Goal: Transaction & Acquisition: Purchase product/service

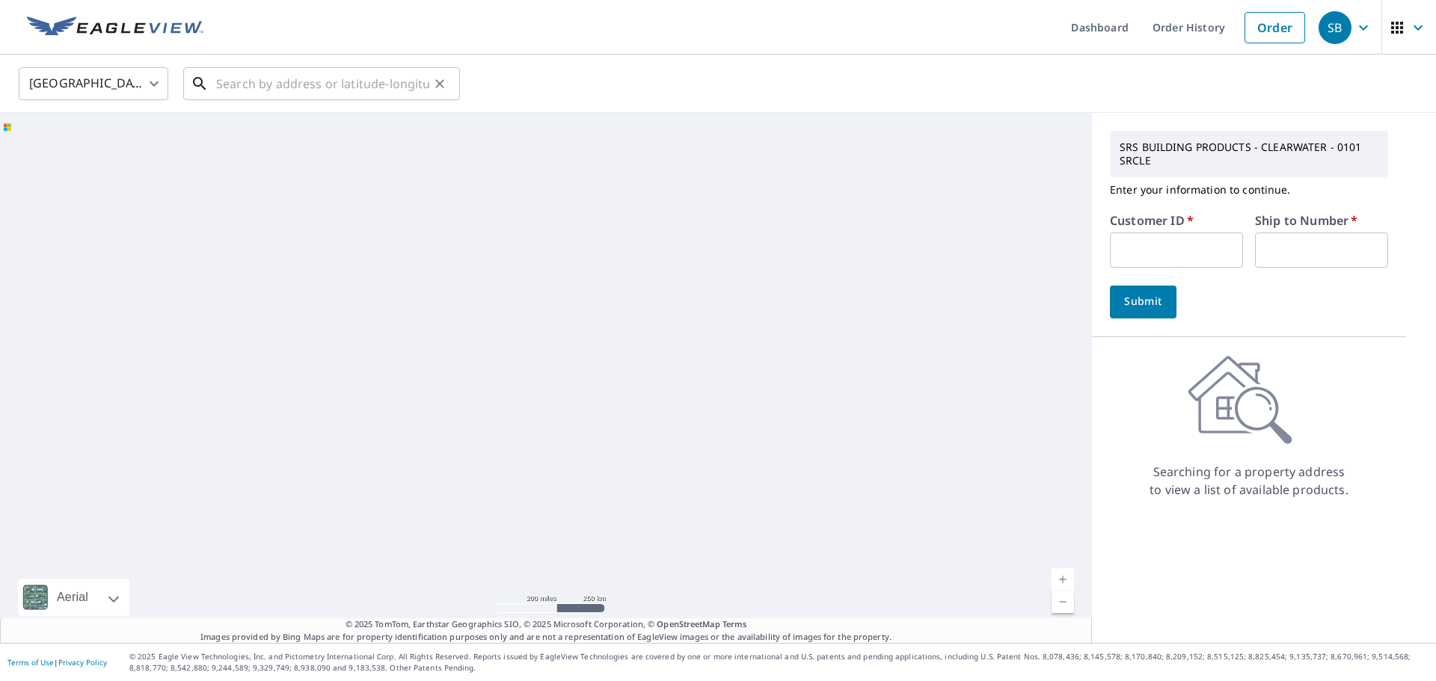
click at [313, 83] on input "text" at bounding box center [322, 84] width 213 height 42
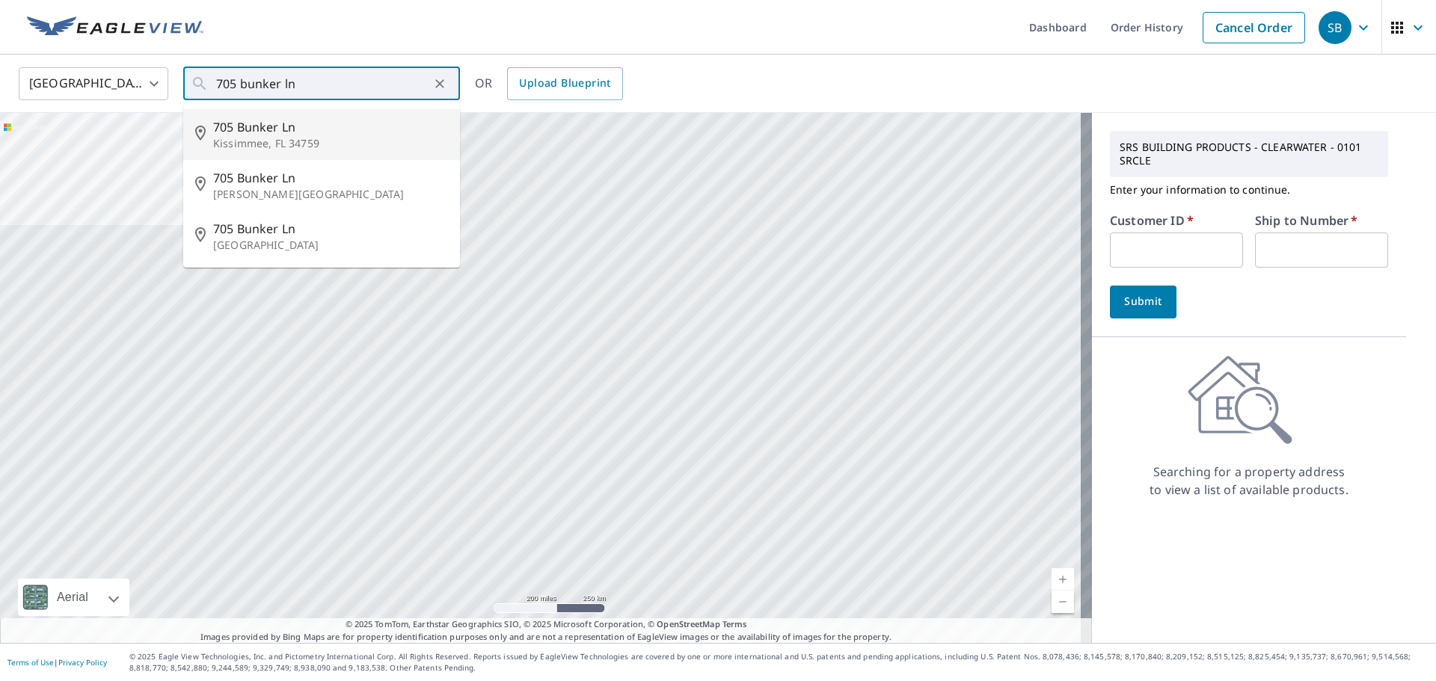
type input "[STREET_ADDRESS]"
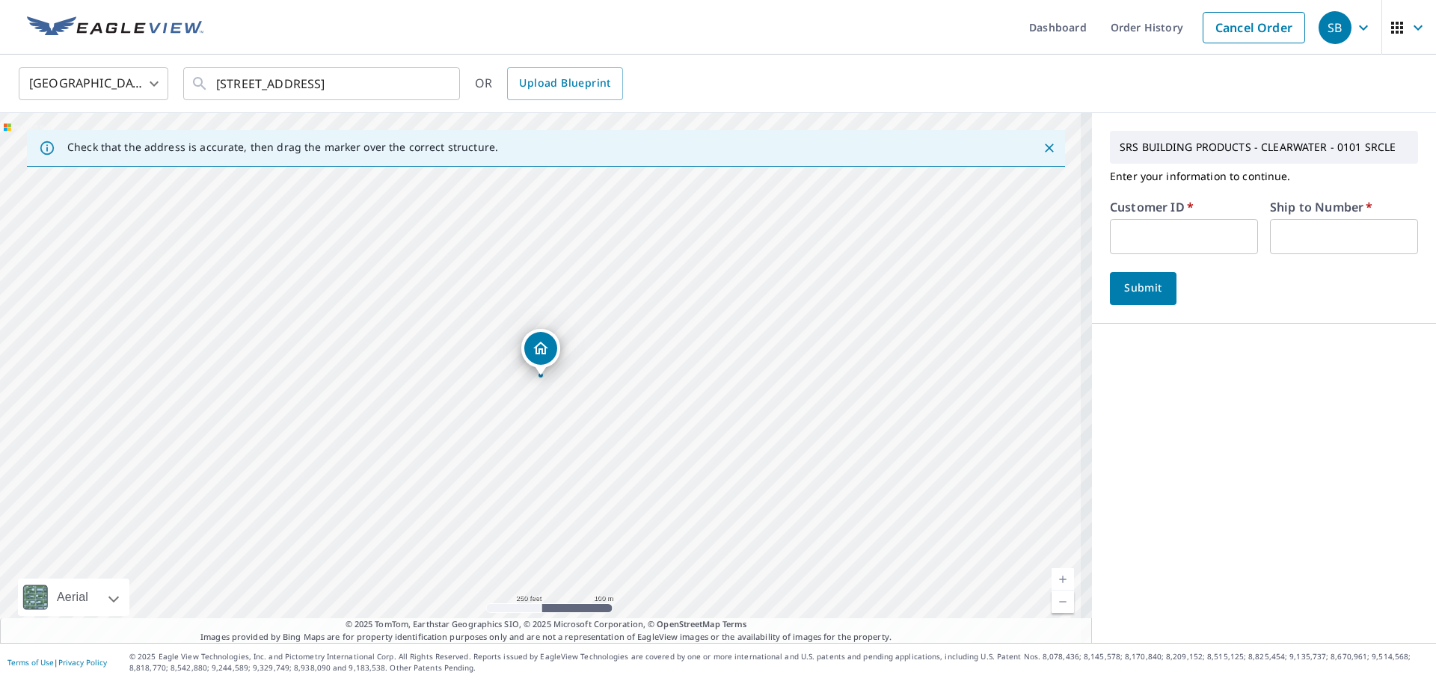
click at [1110, 235] on input "text" at bounding box center [1184, 236] width 148 height 35
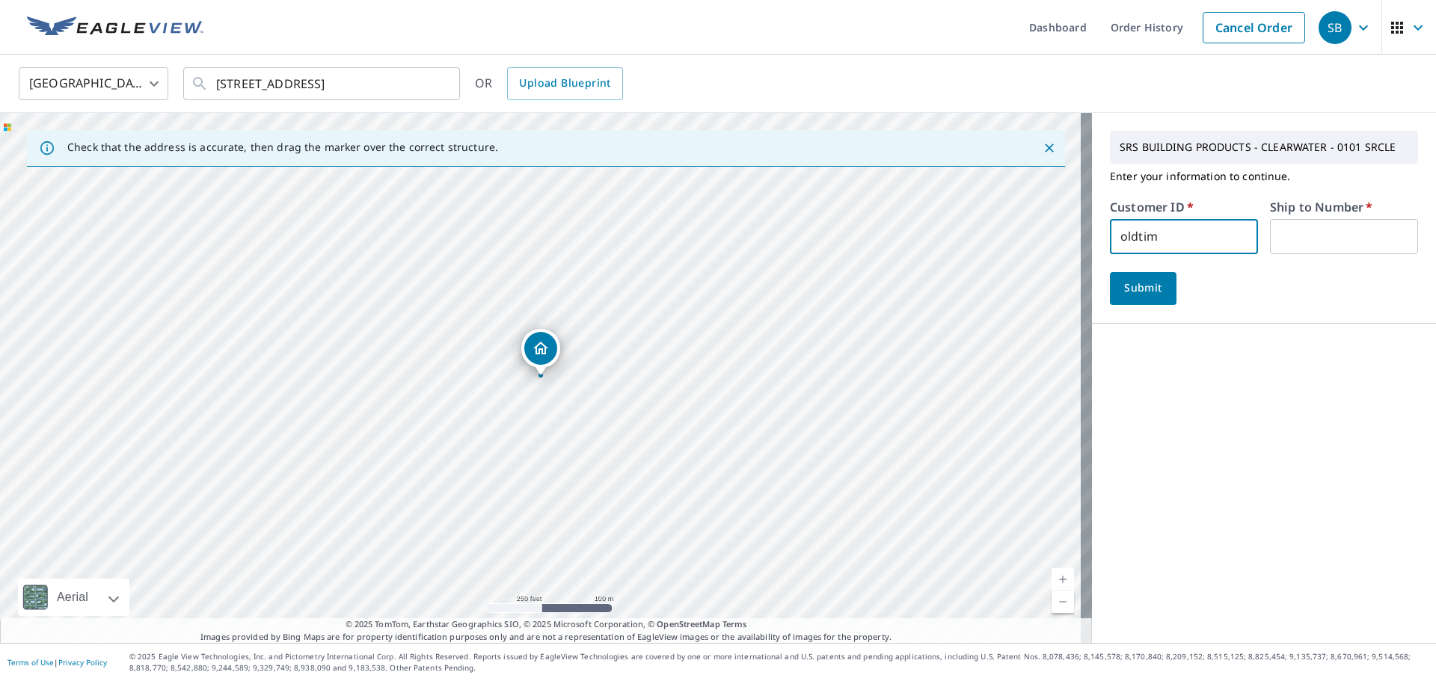
type input "oldtim"
type input "1"
click at [1119, 298] on button "Submit" at bounding box center [1143, 288] width 67 height 33
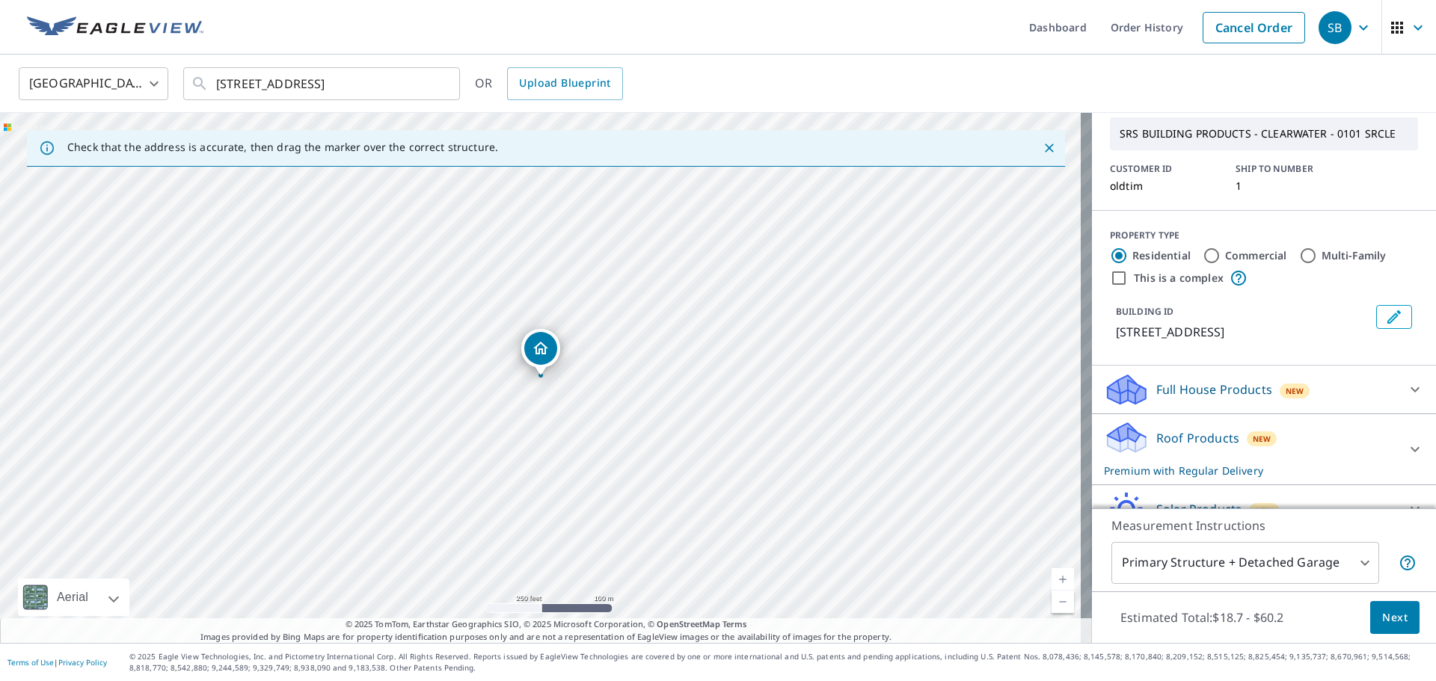
scroll to position [130, 0]
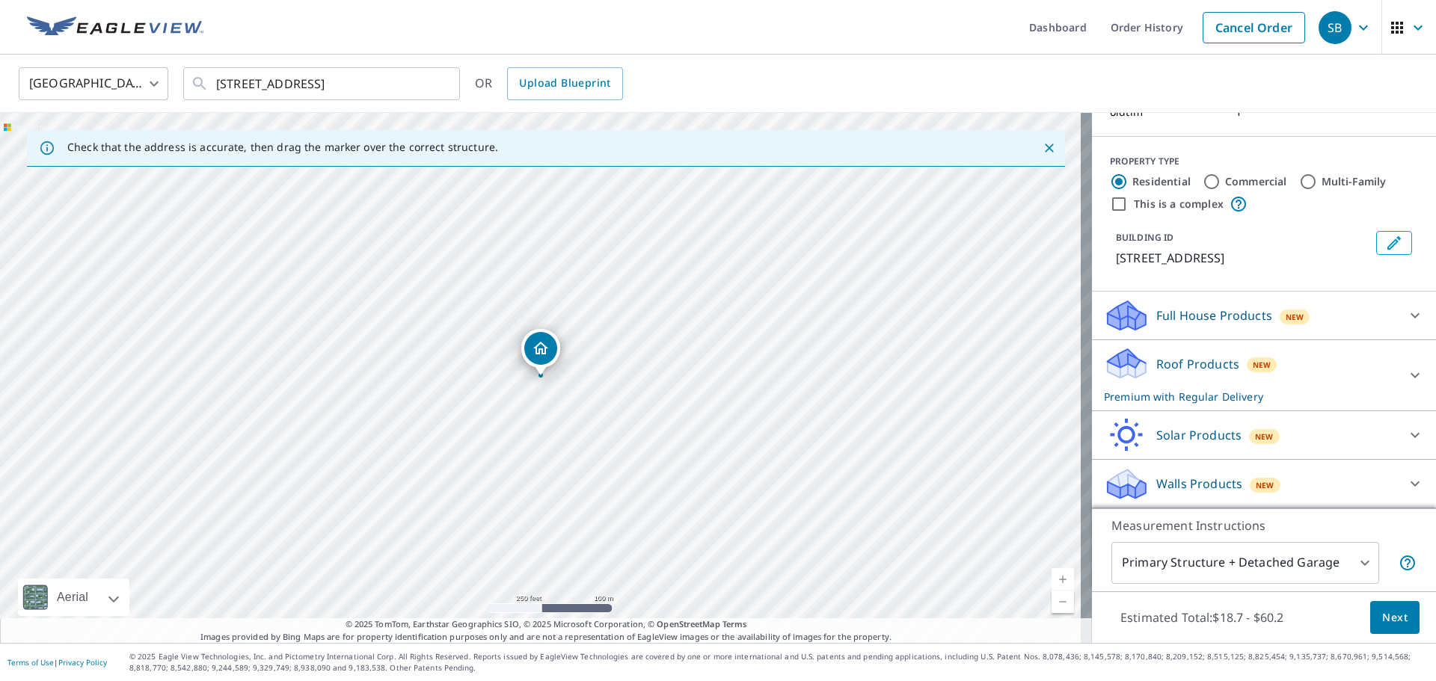
click at [1203, 391] on p "Premium with Regular Delivery" at bounding box center [1250, 397] width 293 height 16
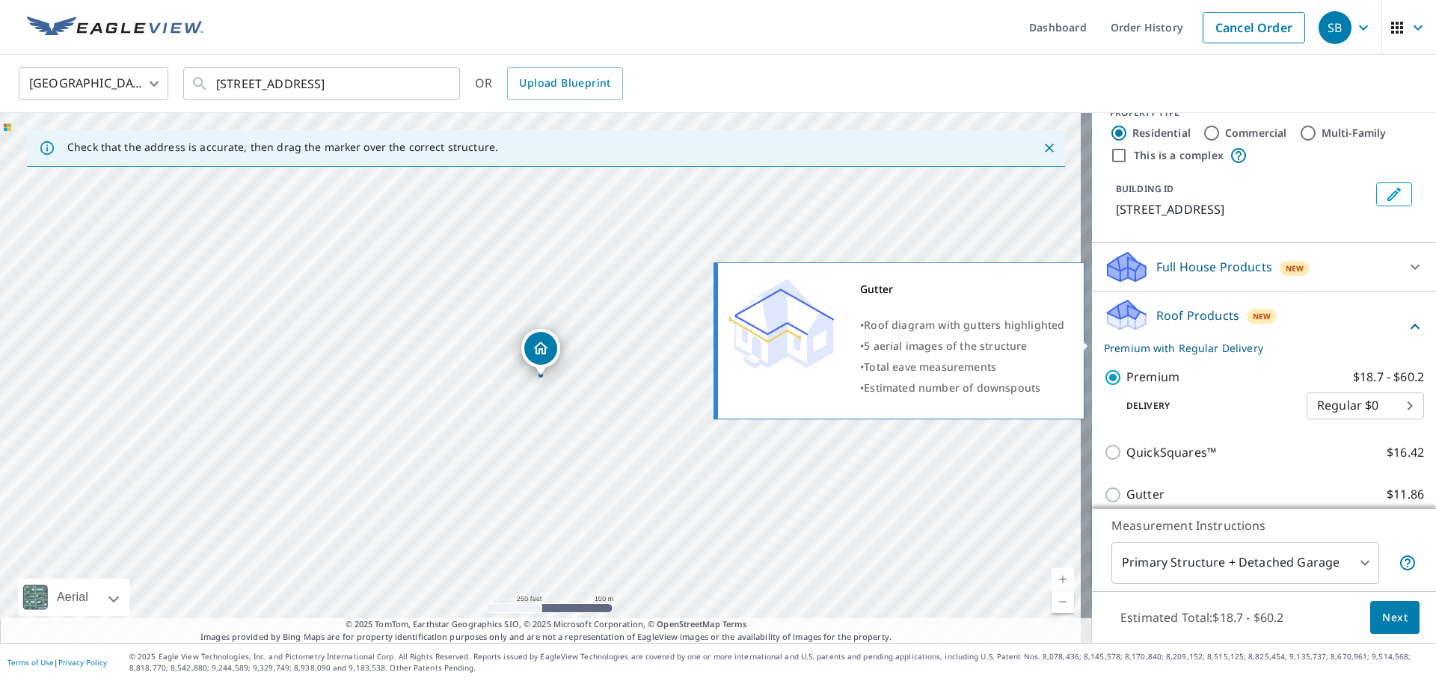
scroll to position [333, 0]
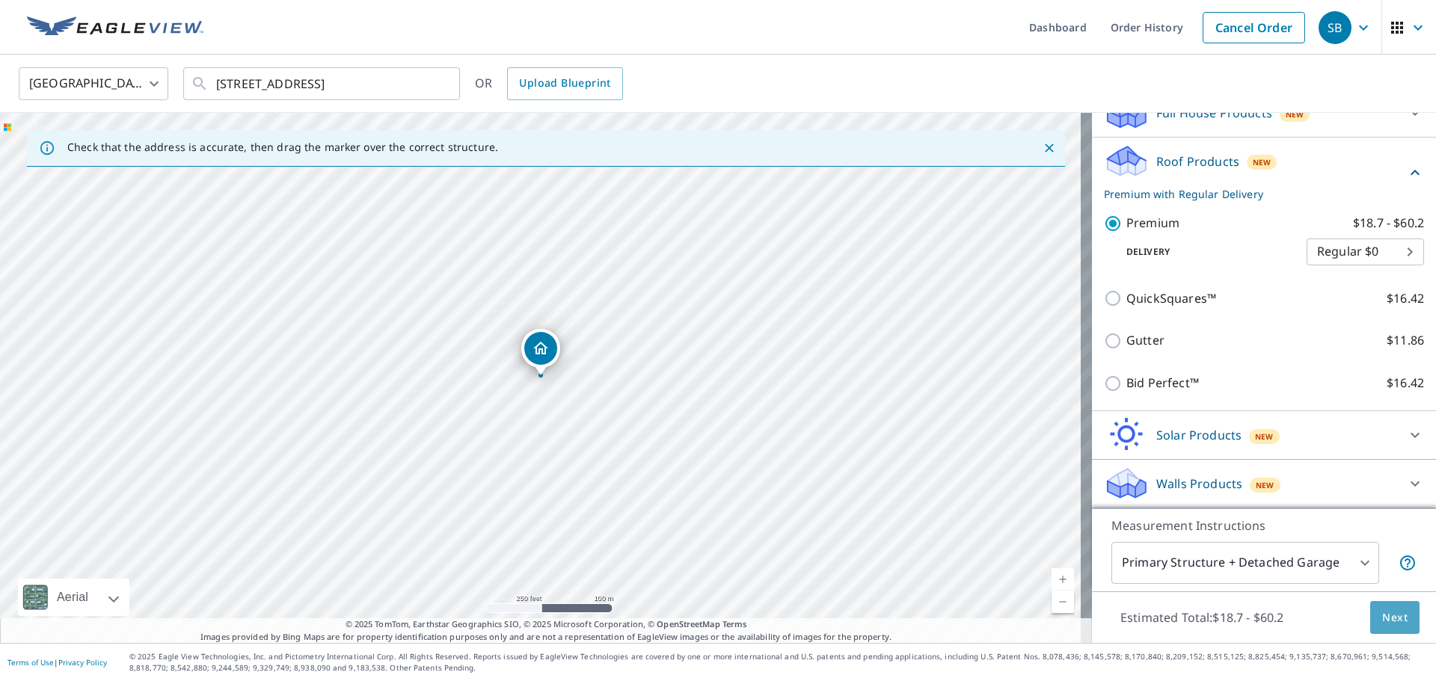
click at [1394, 602] on button "Next" at bounding box center [1394, 618] width 49 height 34
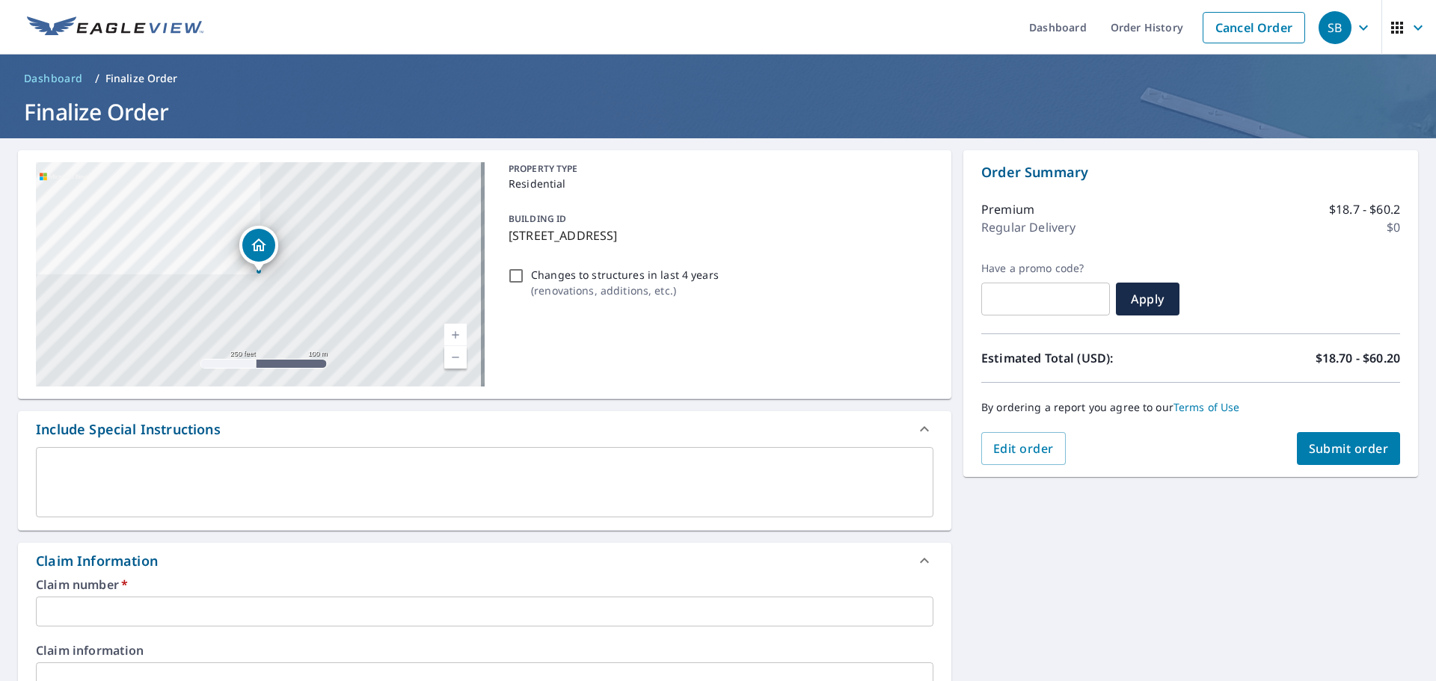
click at [131, 601] on input "text" at bounding box center [485, 612] width 898 height 30
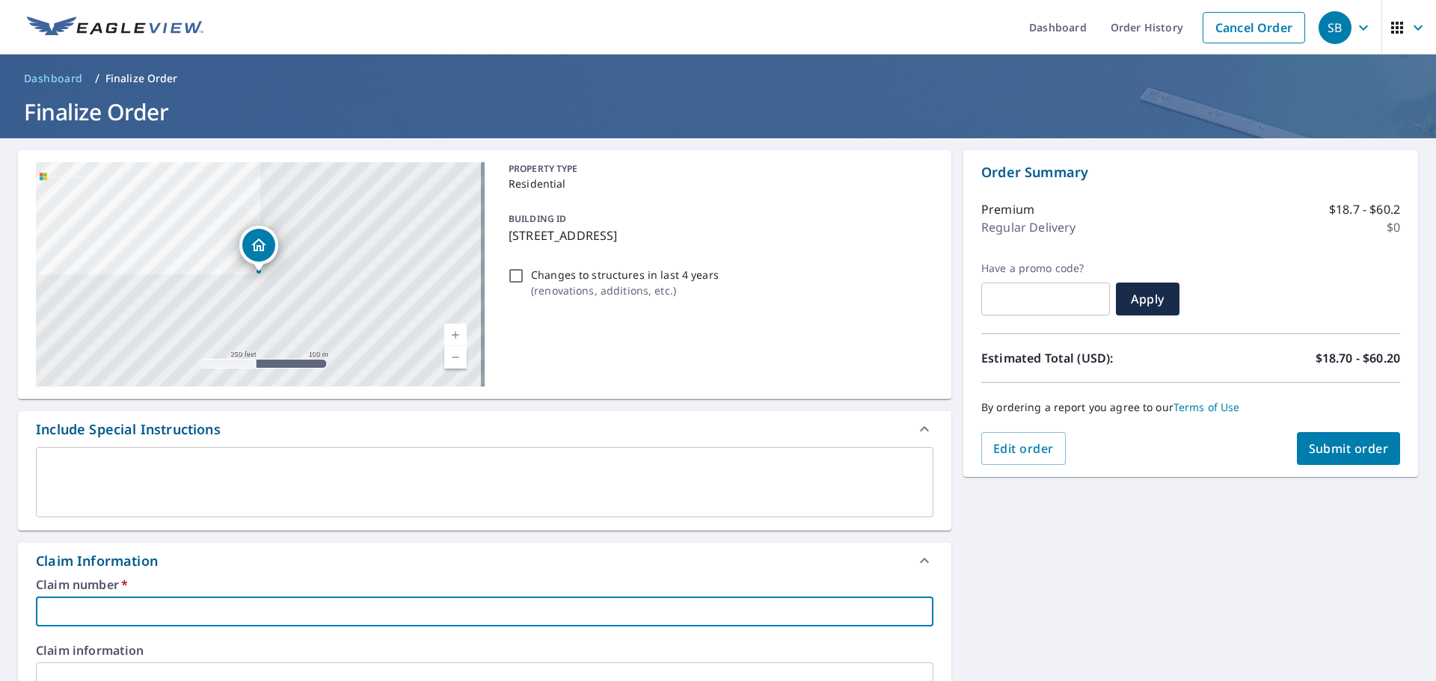
type input "j"
checkbox input "true"
type input "ji"
checkbox input "true"
type input "[PERSON_NAME]"
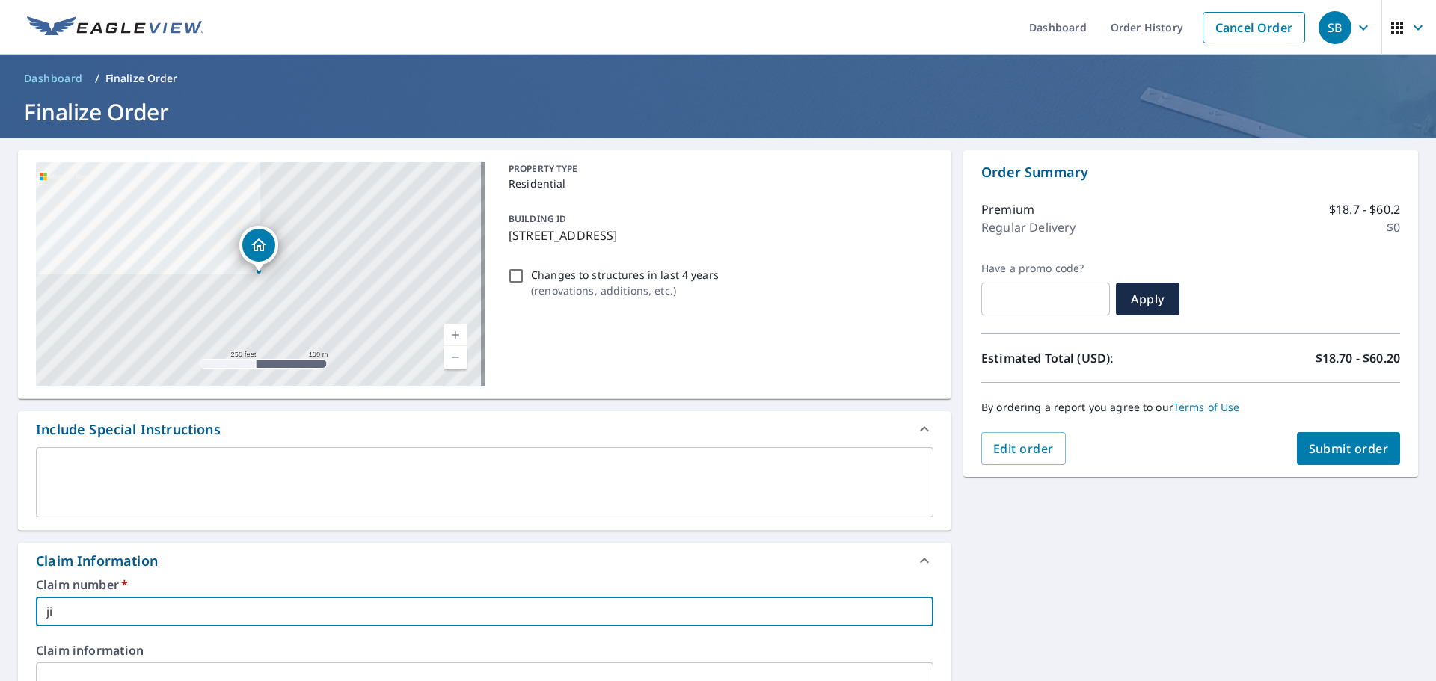
checkbox input "true"
type input "ji"
checkbox input "true"
type input "j"
checkbox input "true"
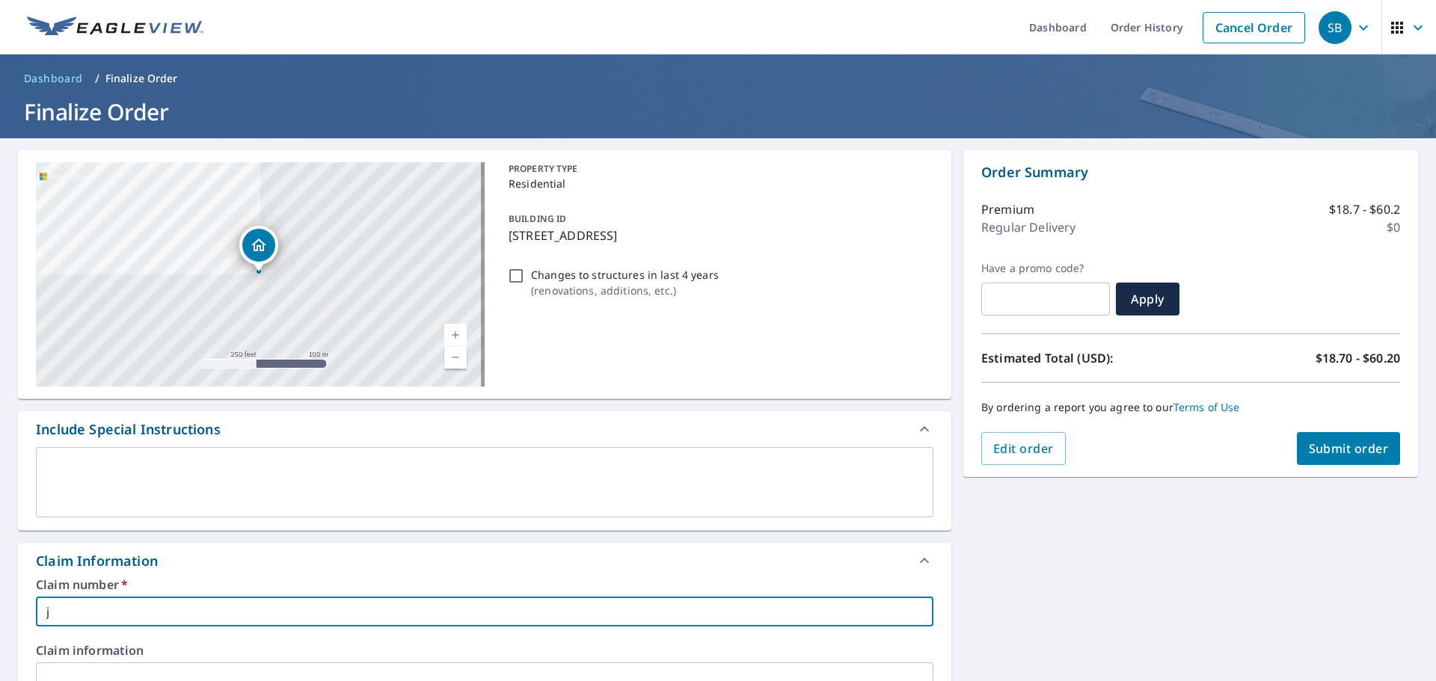
checkbox input "true"
type input "j"
checkbox input "true"
type input "ji"
checkbox input "true"
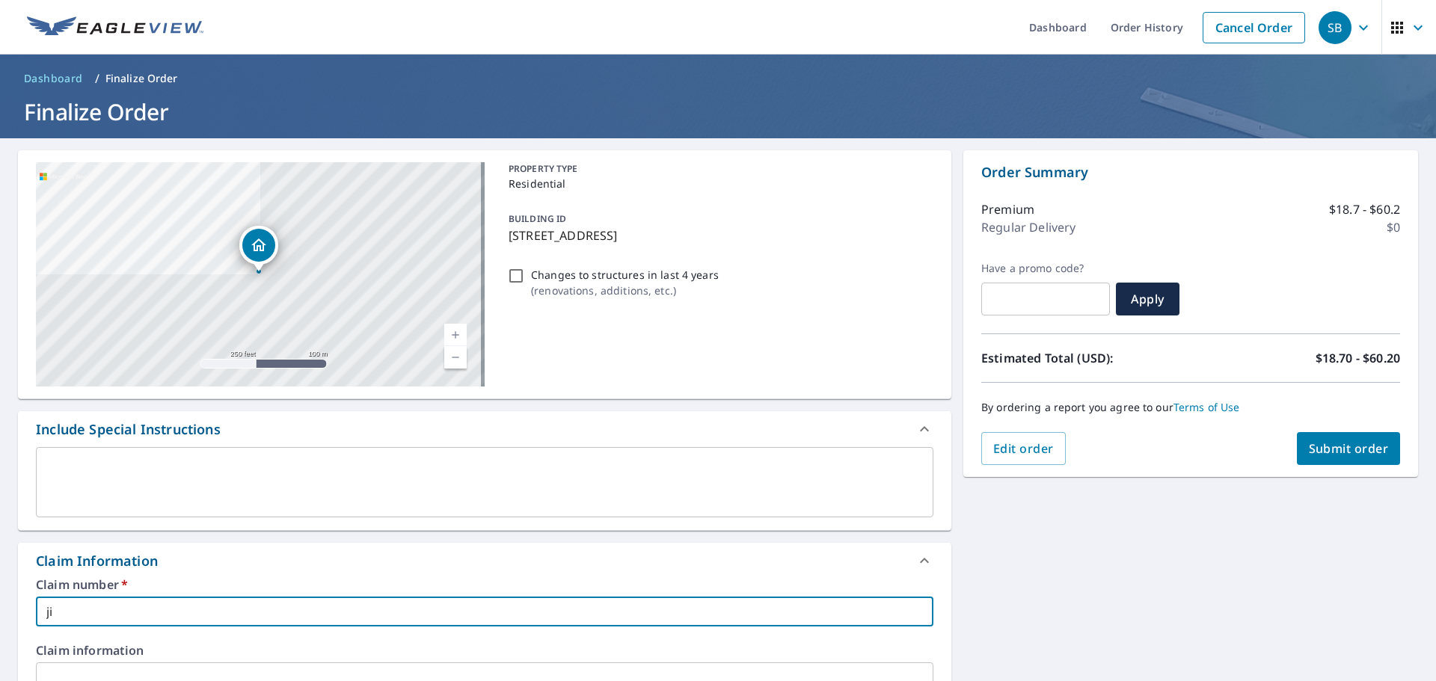
type input "[PERSON_NAME]"
checkbox input "true"
type input "[PERSON_NAME]/"
checkbox input "true"
type input "[PERSON_NAME]/"
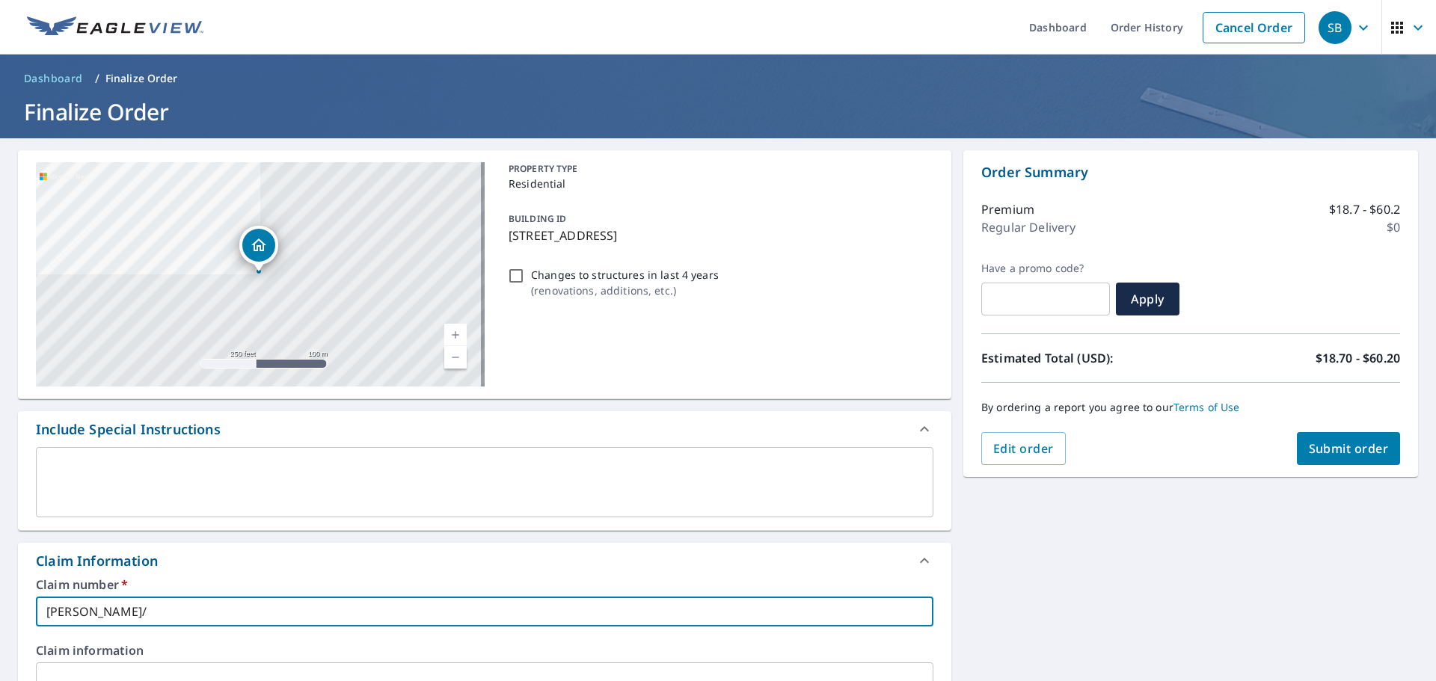
checkbox input "true"
type input "[PERSON_NAME]/"
checkbox input "true"
type input "[PERSON_NAME]"
checkbox input "true"
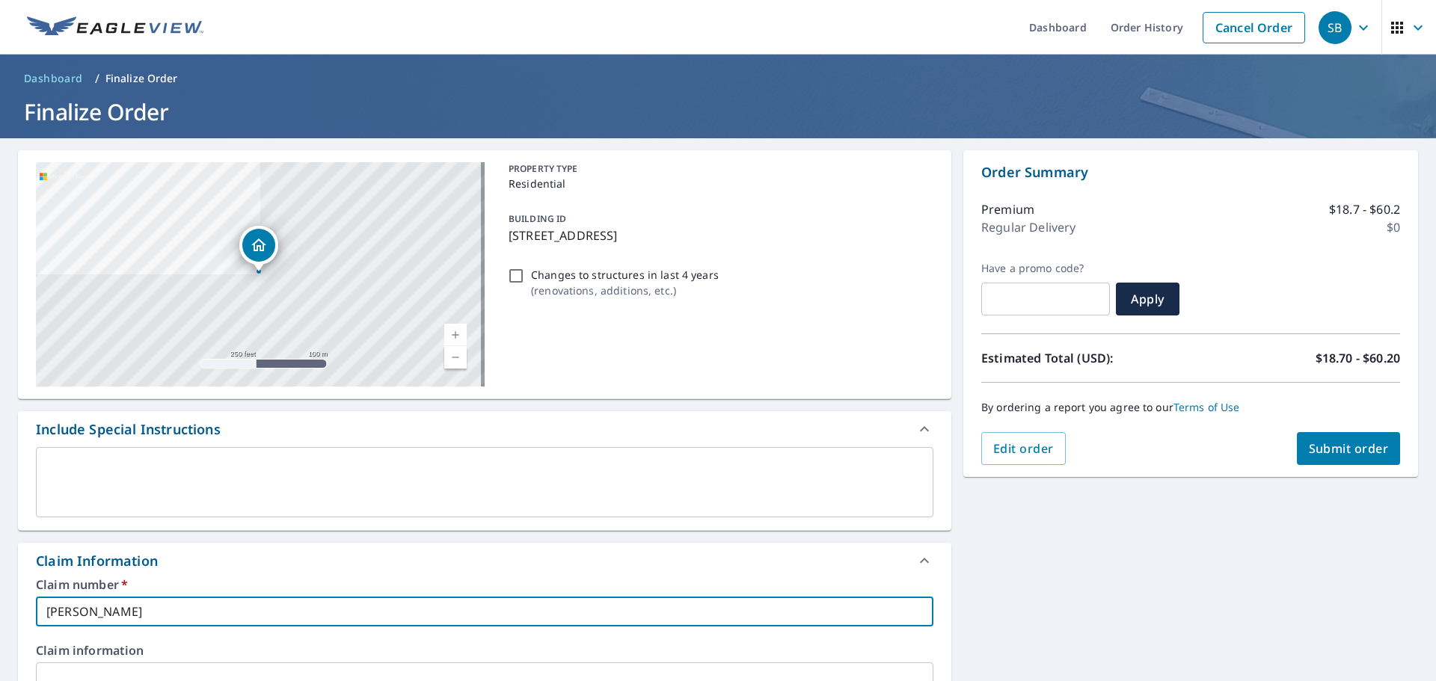
type input "ji"
checkbox input "true"
type input "[PERSON_NAME]"
checkbox input "true"
type input "[PERSON_NAME]"
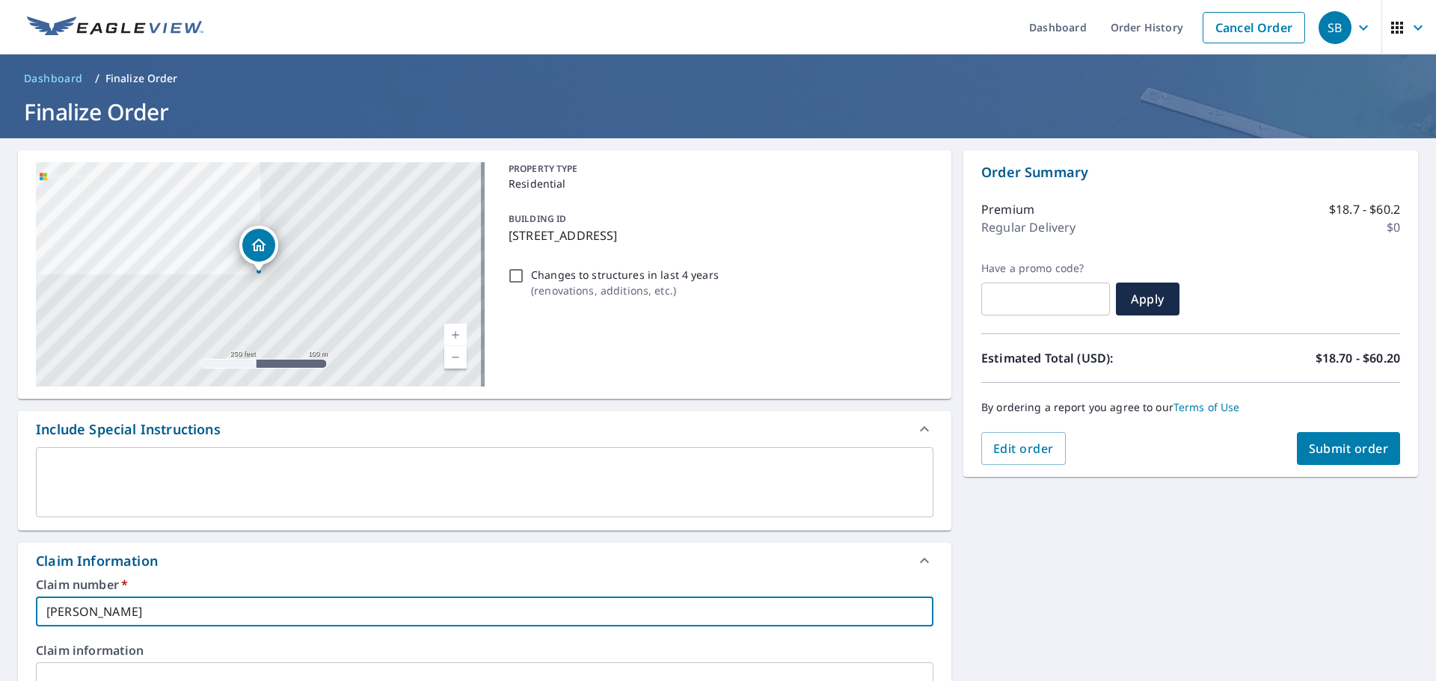
checkbox input "true"
type input "[PERSON_NAME] 7"
checkbox input "true"
type input "[PERSON_NAME] 70"
checkbox input "true"
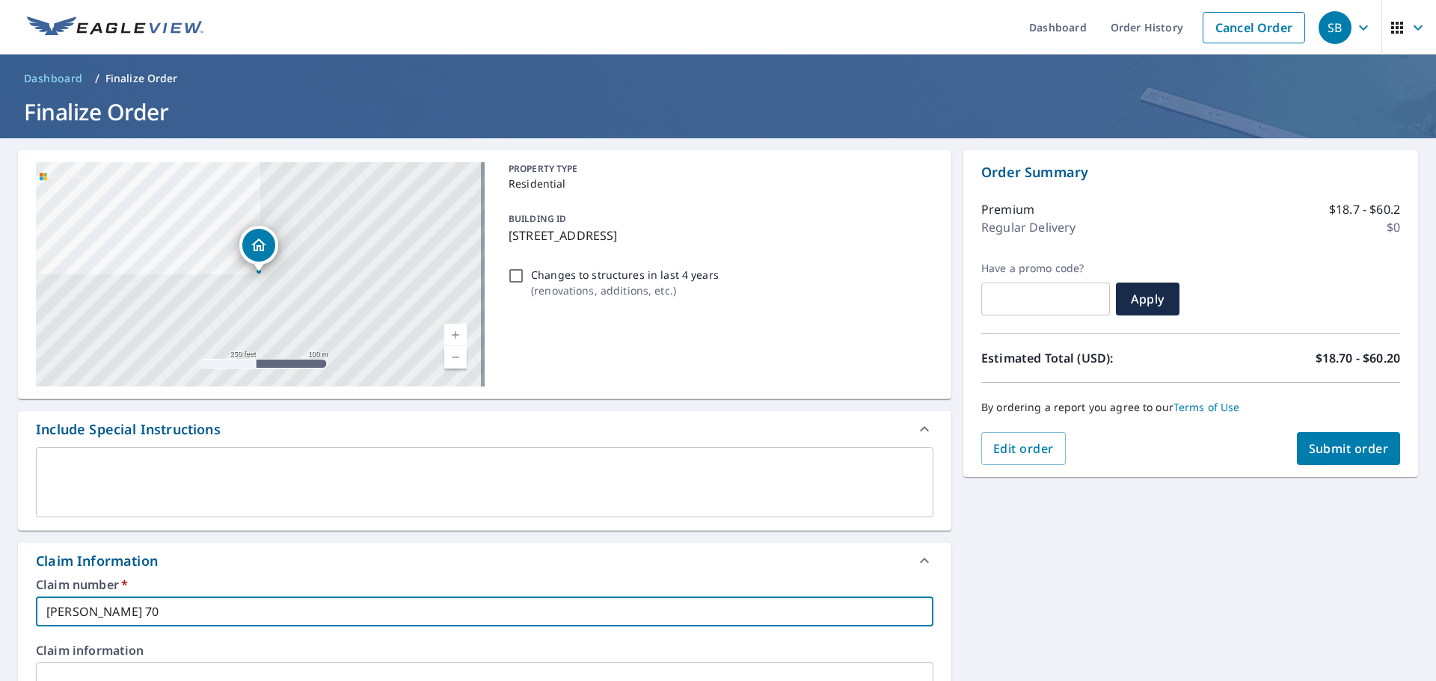
type input "[PERSON_NAME] 705"
checkbox input "true"
type input "[PERSON_NAME] 705"
checkbox input "true"
type input "[PERSON_NAME] 705 b"
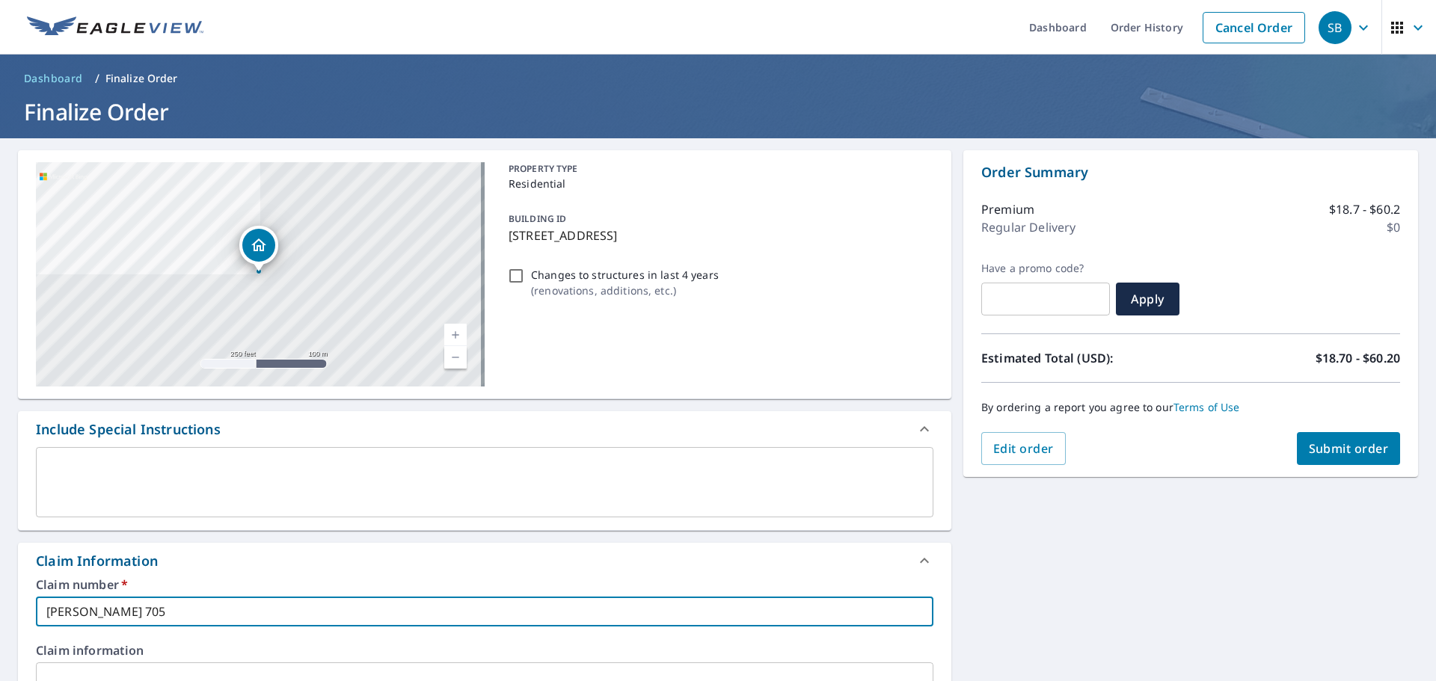
checkbox input "true"
type input "[PERSON_NAME] 705 bu"
checkbox input "true"
type input "[PERSON_NAME] 705 bun"
checkbox input "true"
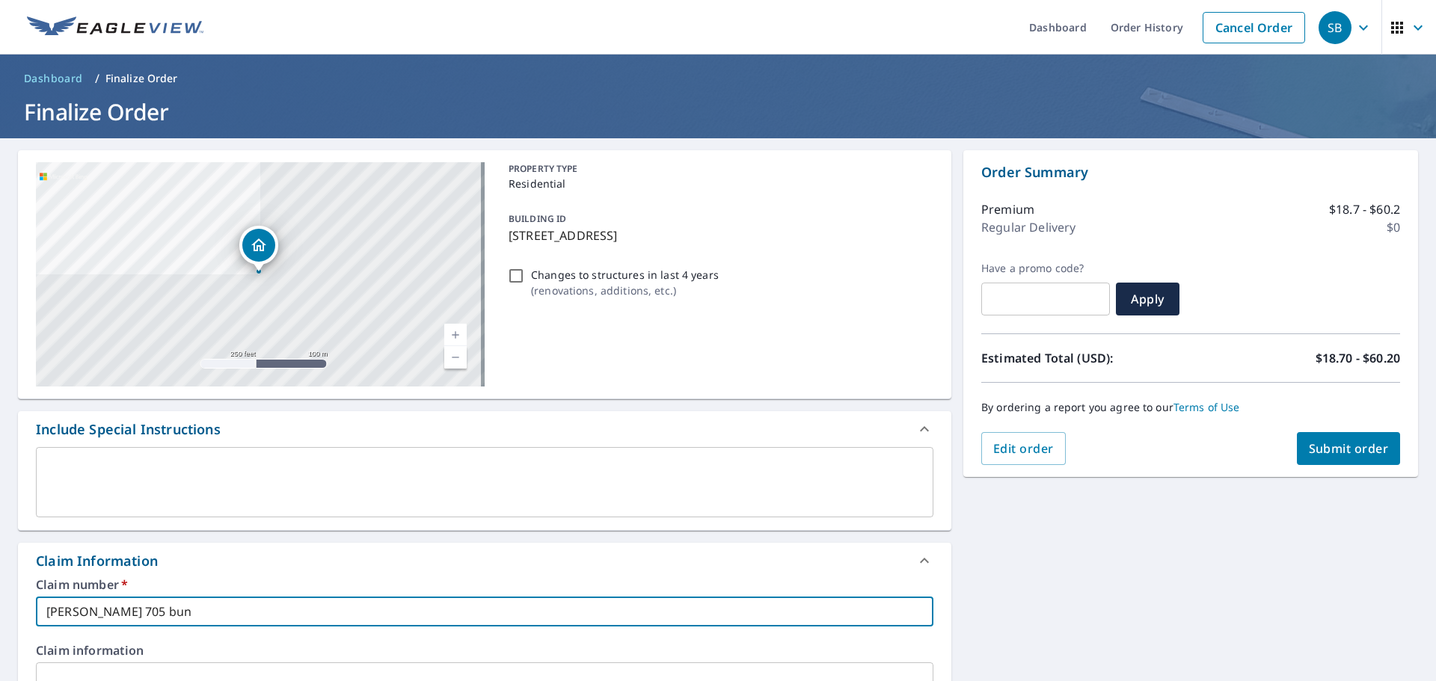
type input "[PERSON_NAME] 705 bunk"
checkbox input "true"
type input "[PERSON_NAME] 705 [PERSON_NAME]"
checkbox input "true"
type input "[PERSON_NAME] 705 [PERSON_NAME]"
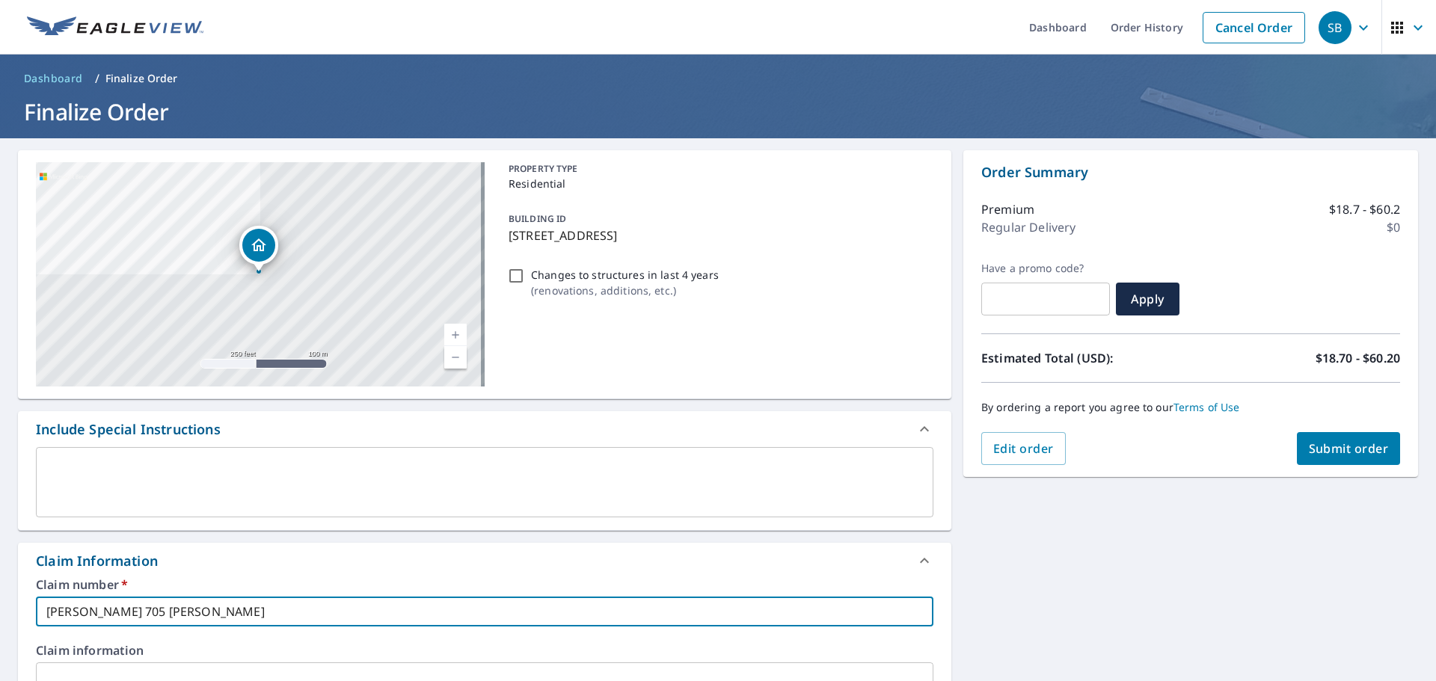
checkbox input "true"
type input "[PERSON_NAME] 705 [PERSON_NAME]"
checkbox input "true"
type input "[PERSON_NAME] 705 [PERSON_NAME] l"
checkbox input "true"
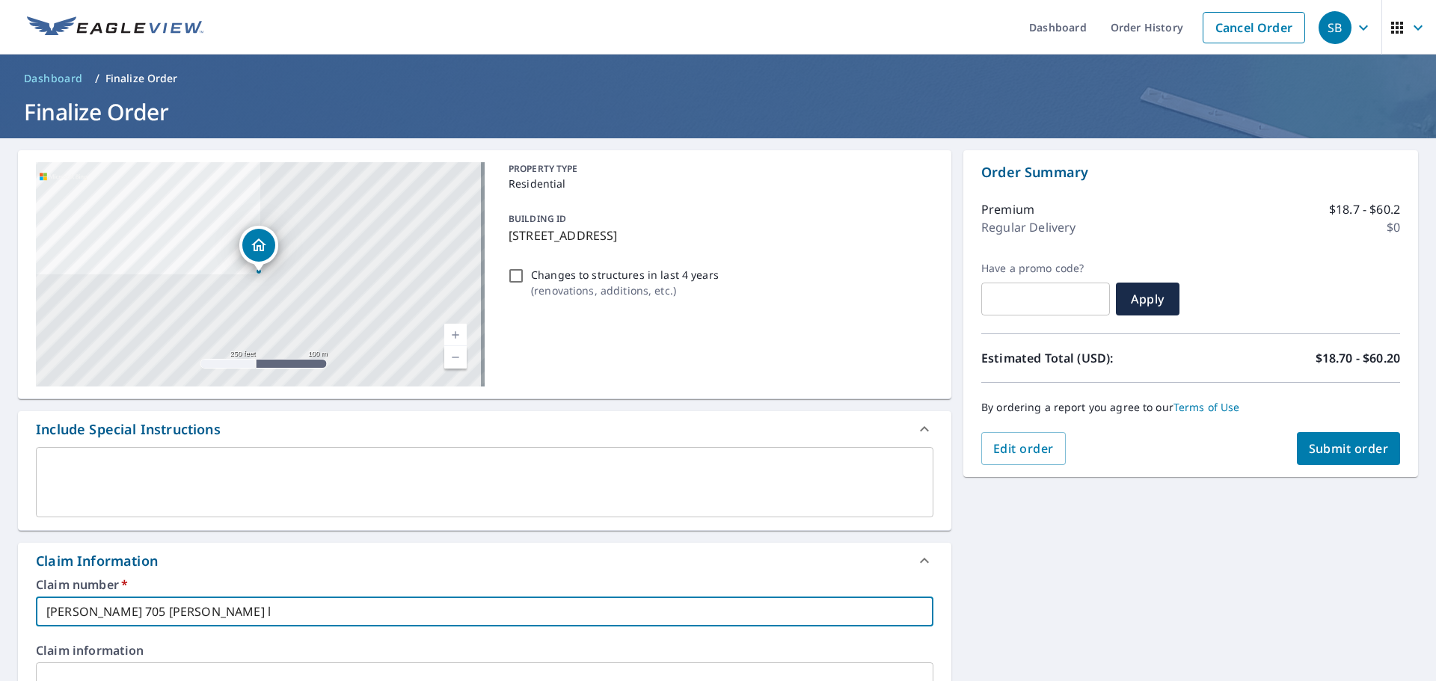
type input "[PERSON_NAME] 705 [PERSON_NAME]"
checkbox input "true"
type input "[PERSON_NAME] 705 [PERSON_NAME]"
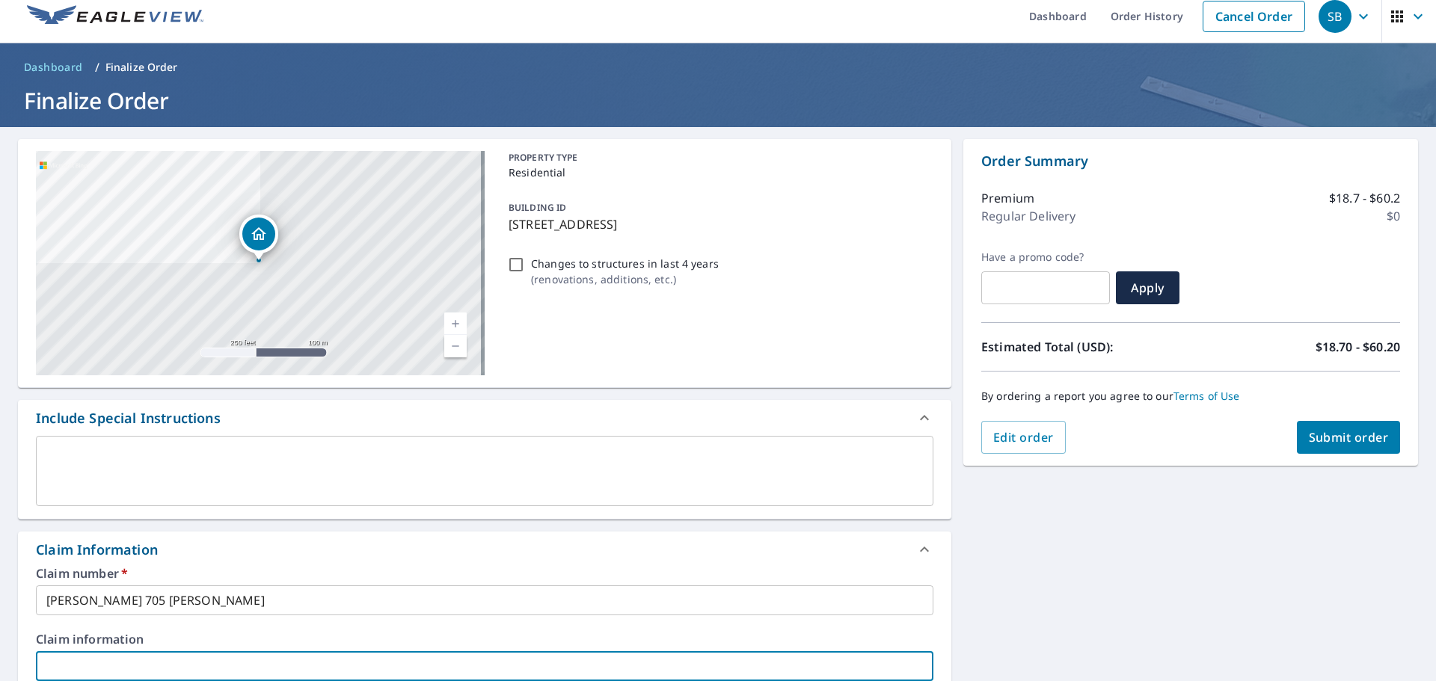
scroll to position [403, 0]
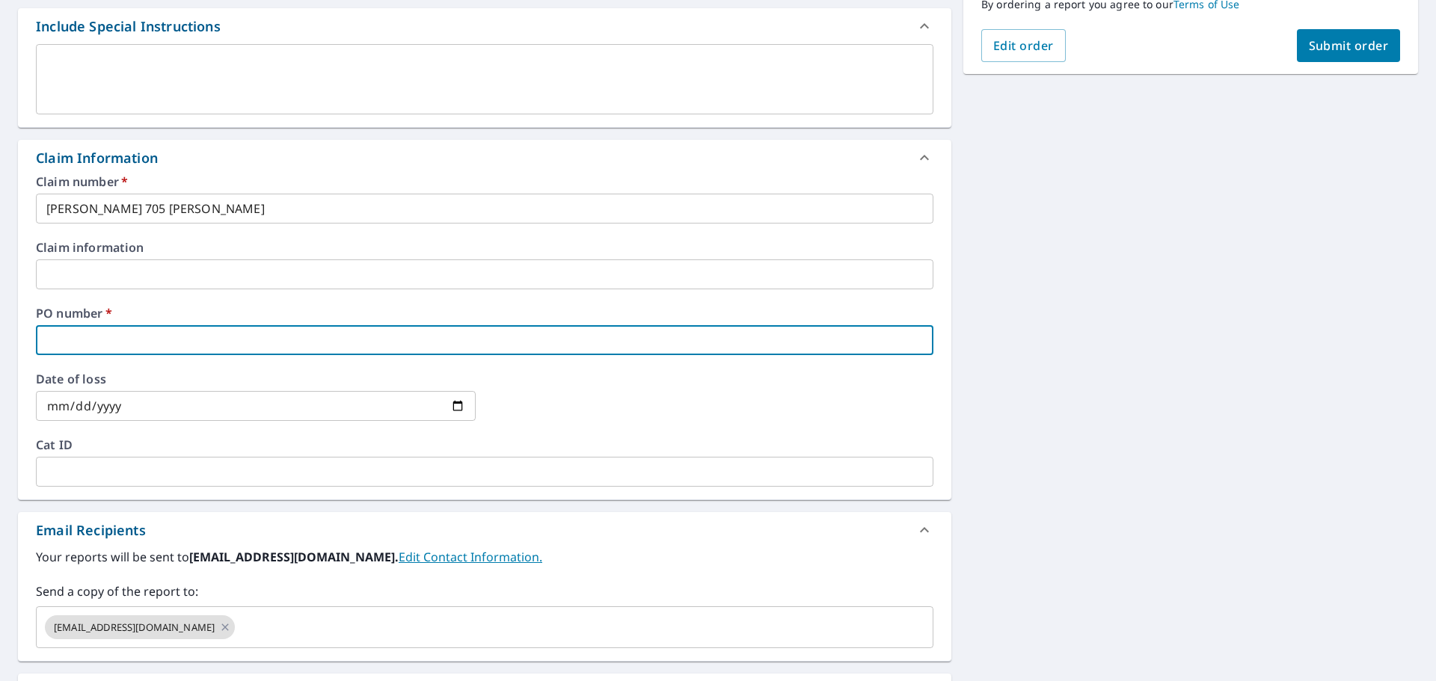
type input "k"
checkbox input "true"
type input "ki"
checkbox input "true"
type input "[PERSON_NAME]"
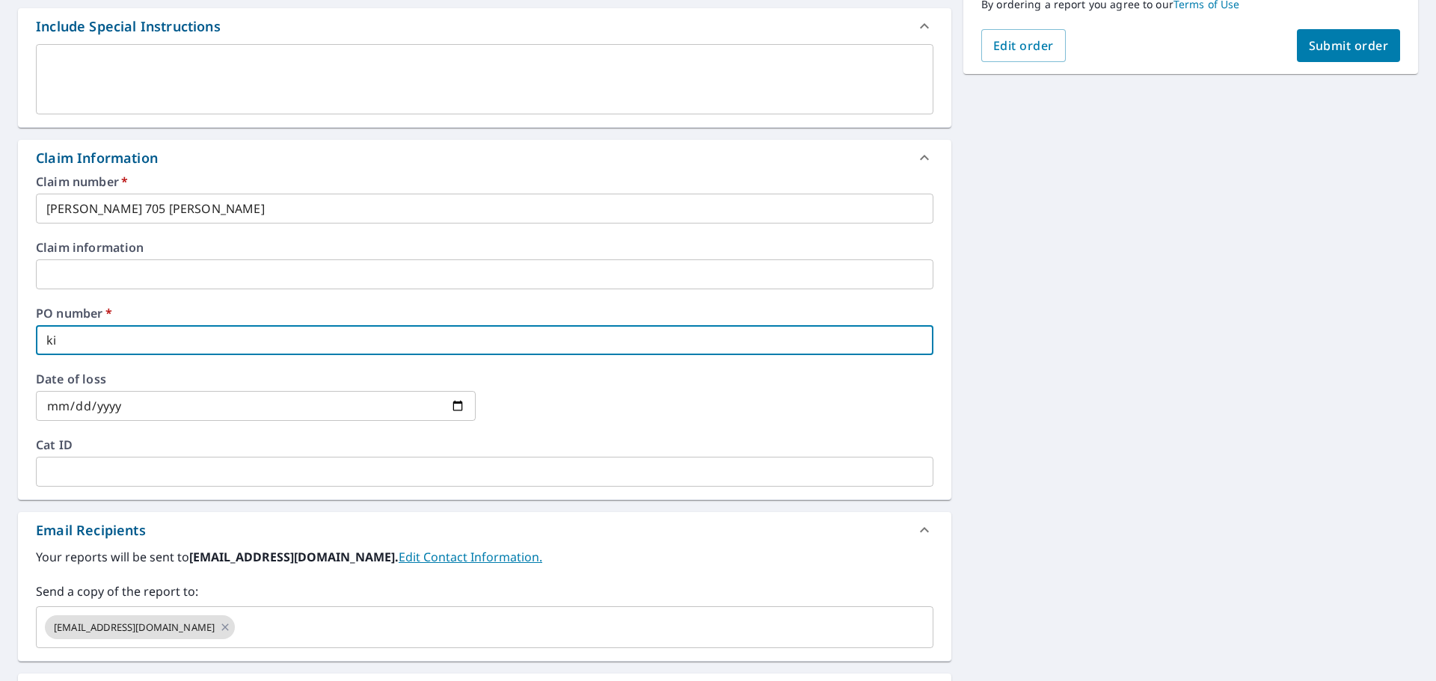
checkbox input "true"
type input "ki"
checkbox input "true"
type input "k"
checkbox input "true"
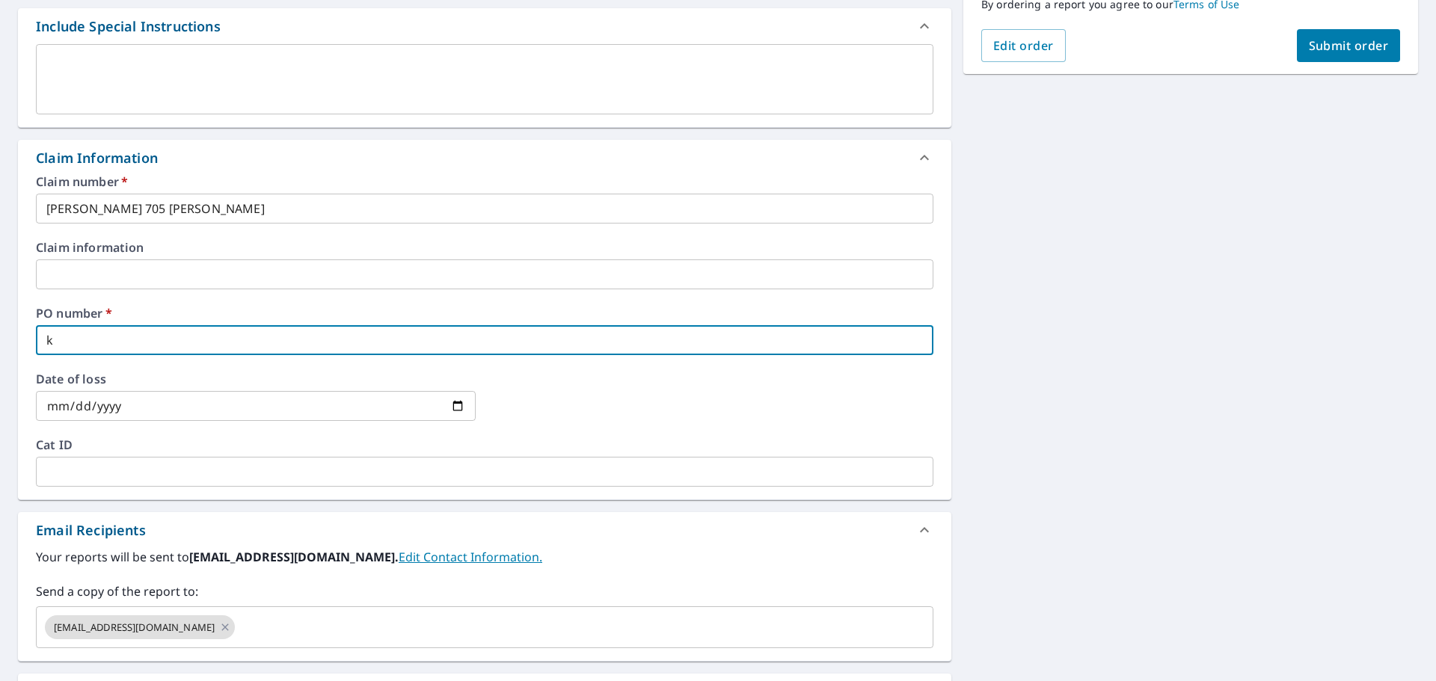
checkbox input "true"
type input "j"
checkbox input "true"
type input "ji"
checkbox input "true"
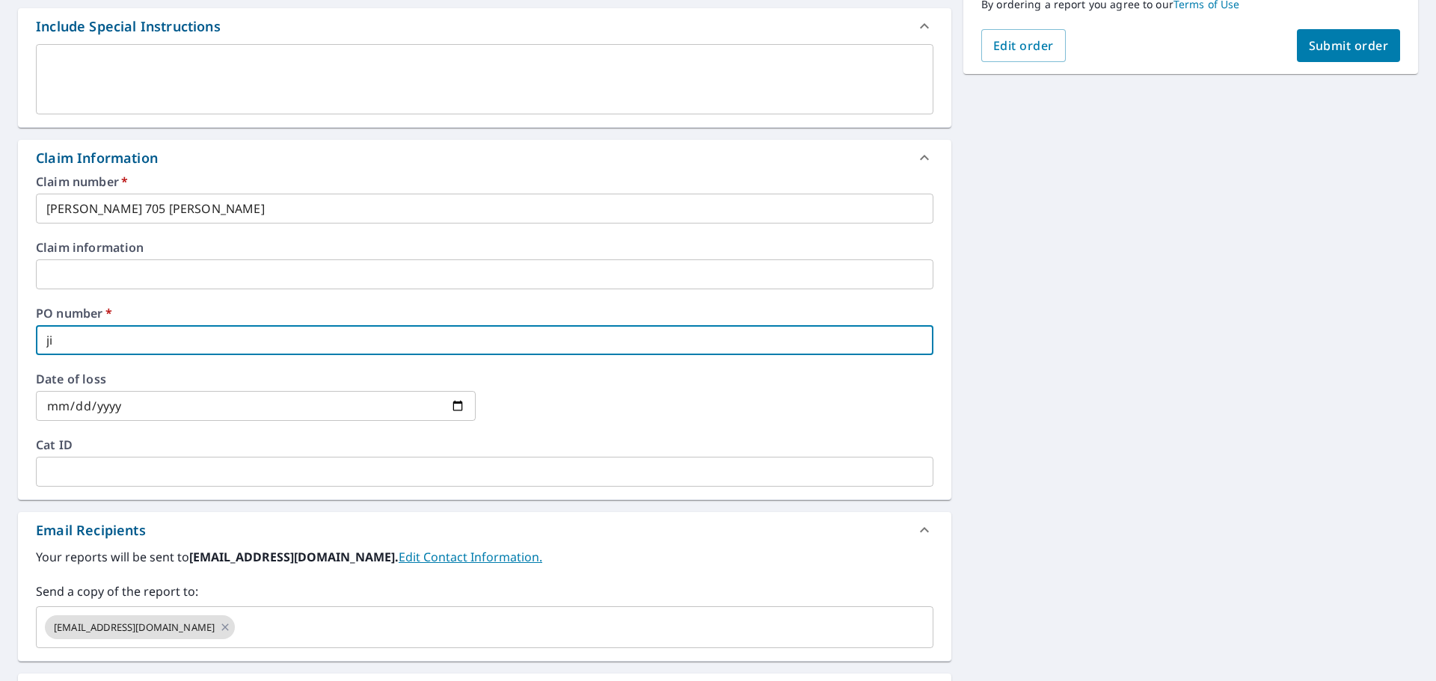
type input "[PERSON_NAME]"
checkbox input "true"
type input "[PERSON_NAME]"
checkbox input "true"
type input "[PERSON_NAME] 7"
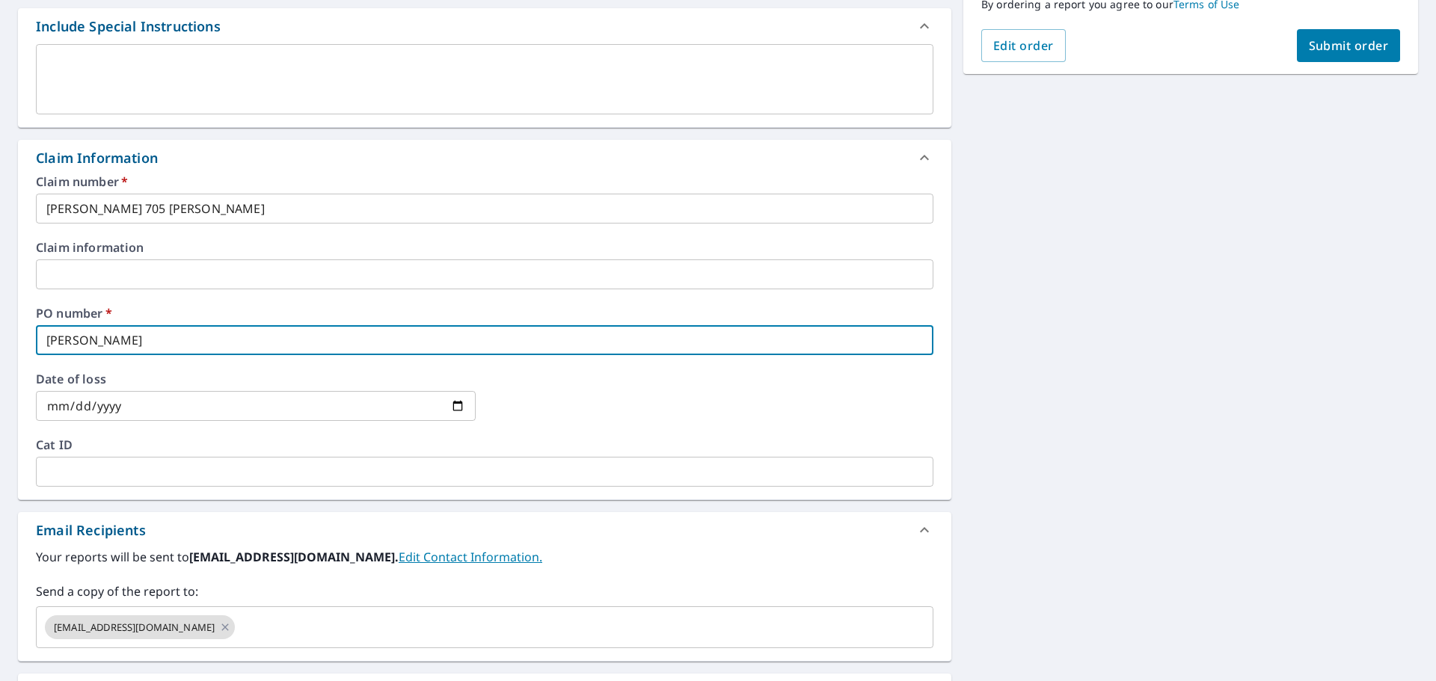
checkbox input "true"
type input "[PERSON_NAME] 70"
checkbox input "true"
type input "[PERSON_NAME] 705"
checkbox input "true"
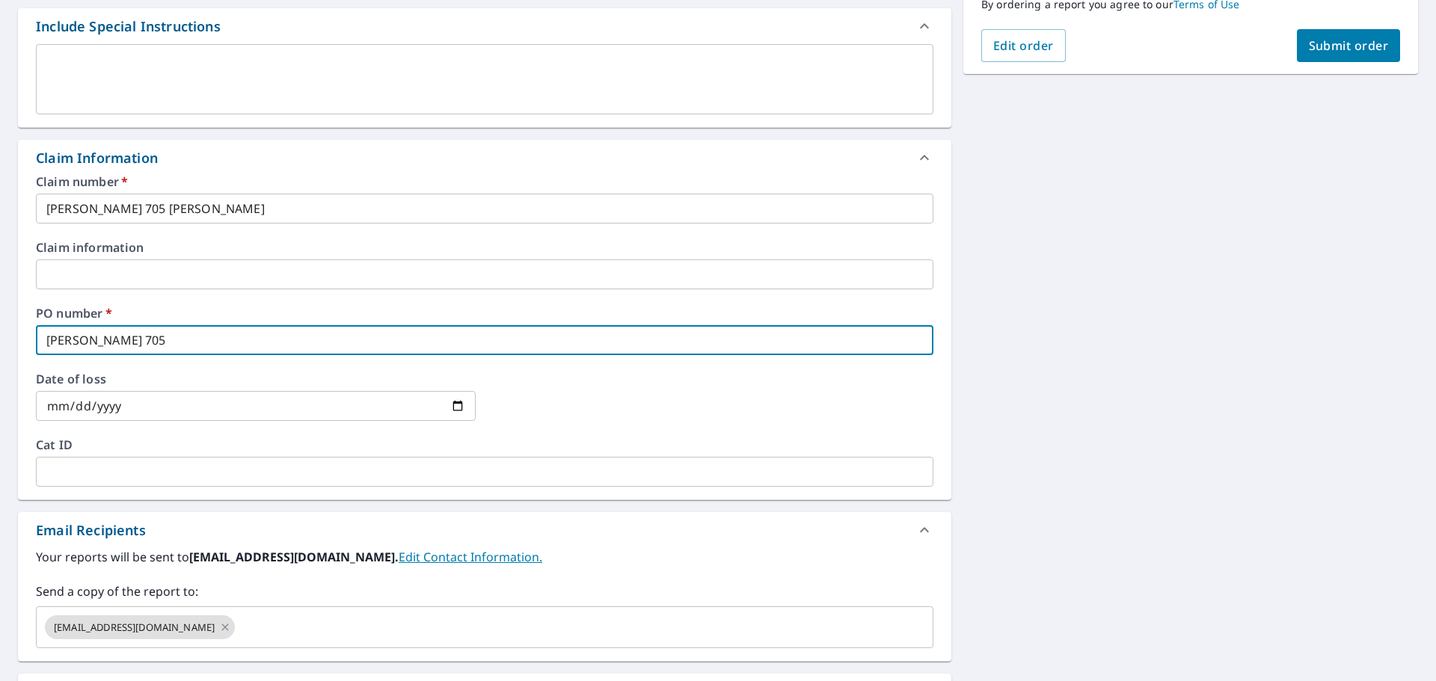
type input "[PERSON_NAME] 705"
checkbox input "true"
type input "[PERSON_NAME] 705 b"
checkbox input "true"
type input "[PERSON_NAME] 705 bu"
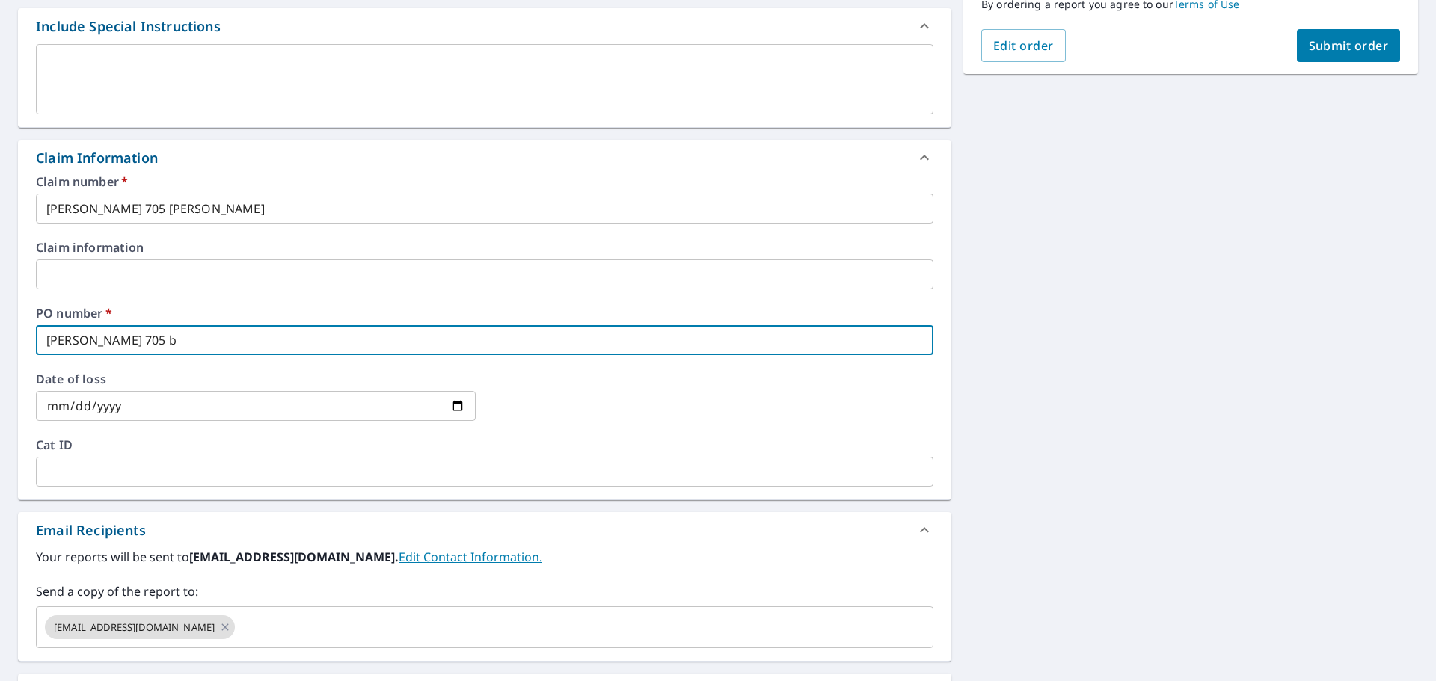
checkbox input "true"
type input "[PERSON_NAME] 705 bun"
checkbox input "true"
type input "[PERSON_NAME] 705 bunk"
checkbox input "true"
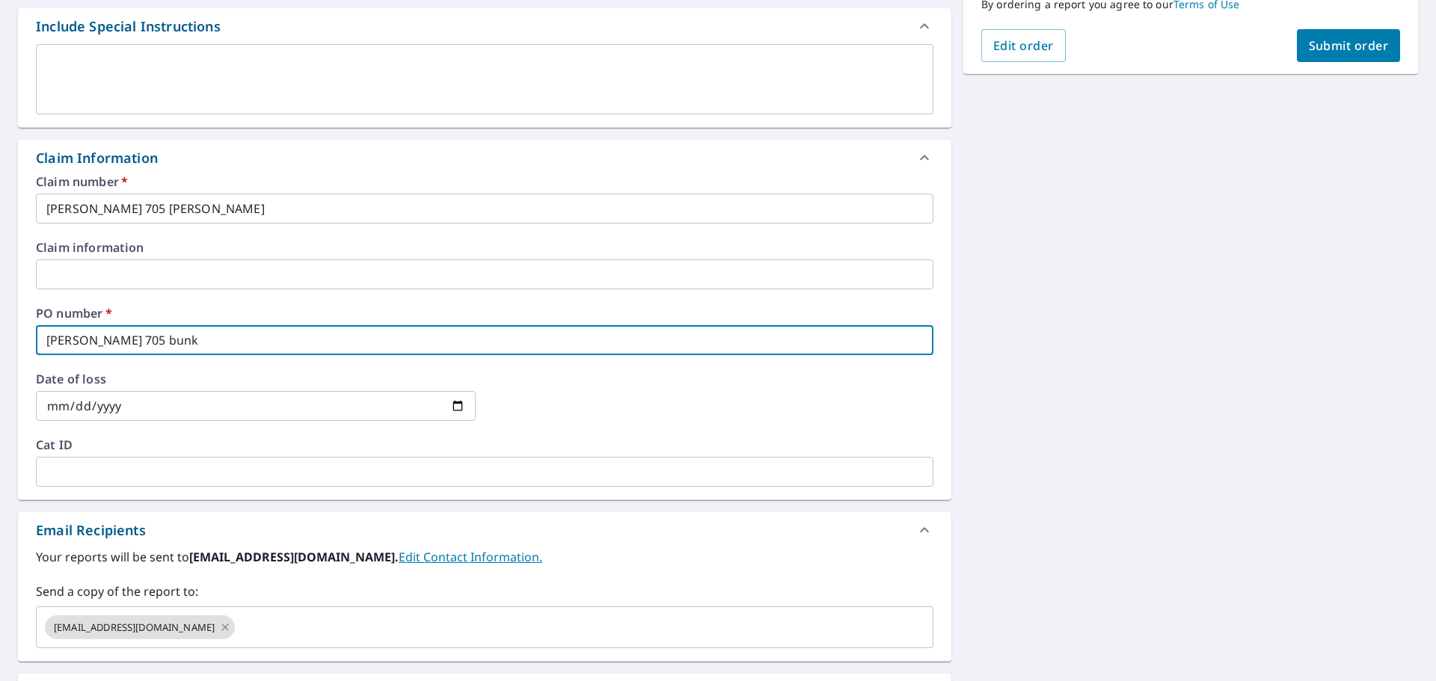
type input "[PERSON_NAME] 705 [PERSON_NAME]"
checkbox input "true"
type input "[PERSON_NAME] 705 [PERSON_NAME]"
checkbox input "true"
type input "[PERSON_NAME] 705 [PERSON_NAME]"
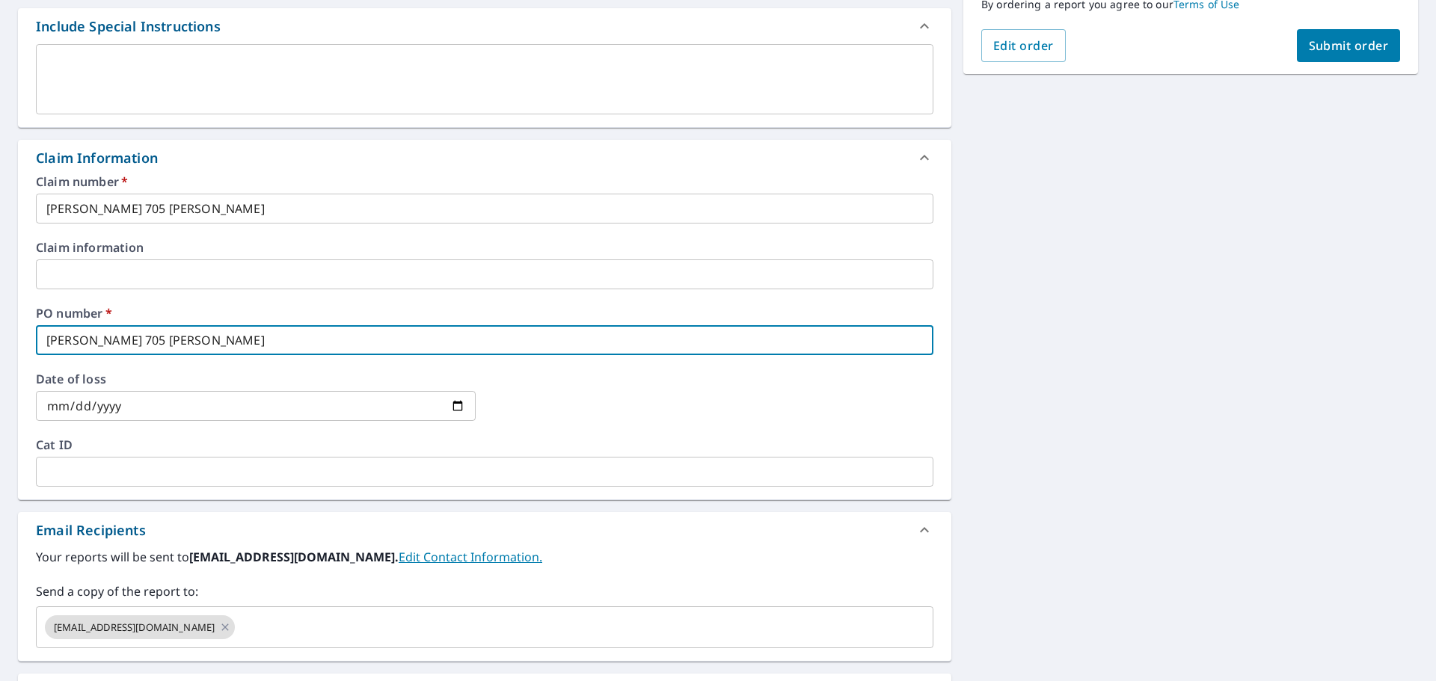
checkbox input "true"
type input "[PERSON_NAME] 705 [PERSON_NAME] l"
checkbox input "true"
type input "[PERSON_NAME] 705 [PERSON_NAME]"
checkbox input "true"
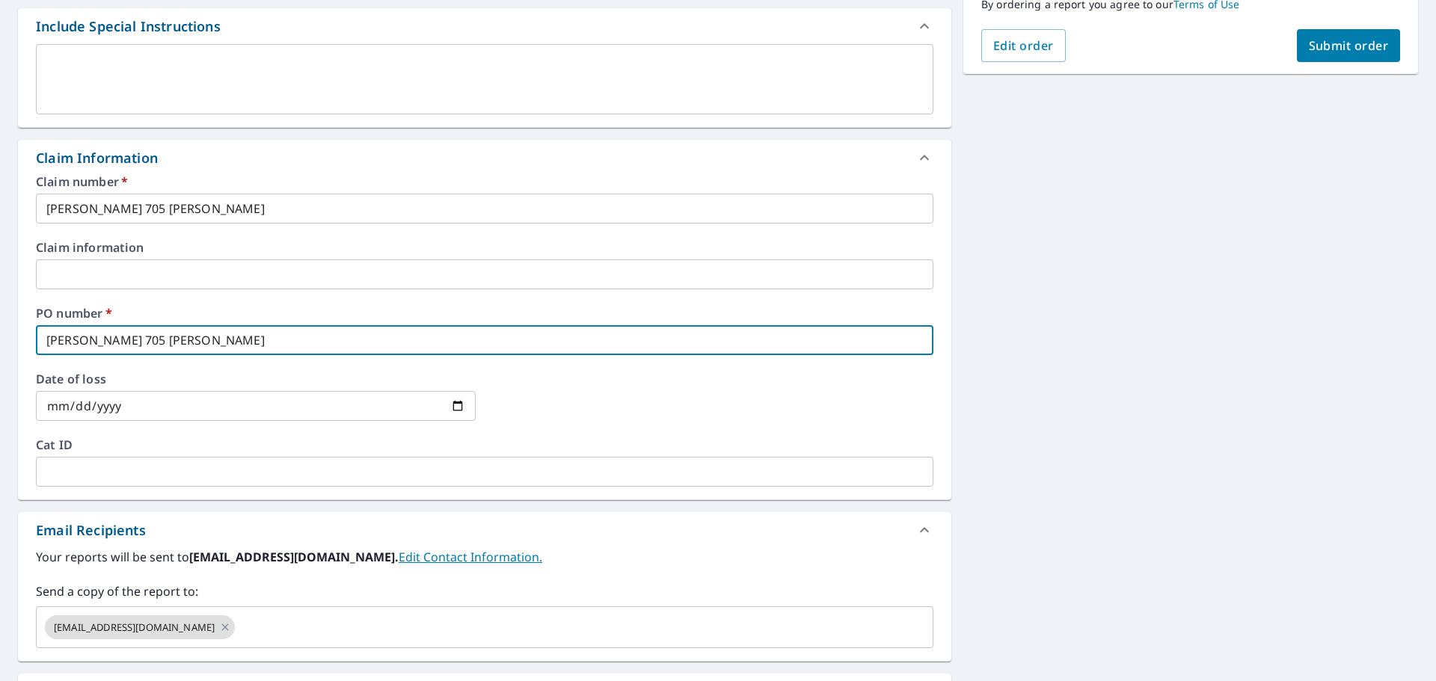
type input "[PERSON_NAME] 705 [PERSON_NAME]"
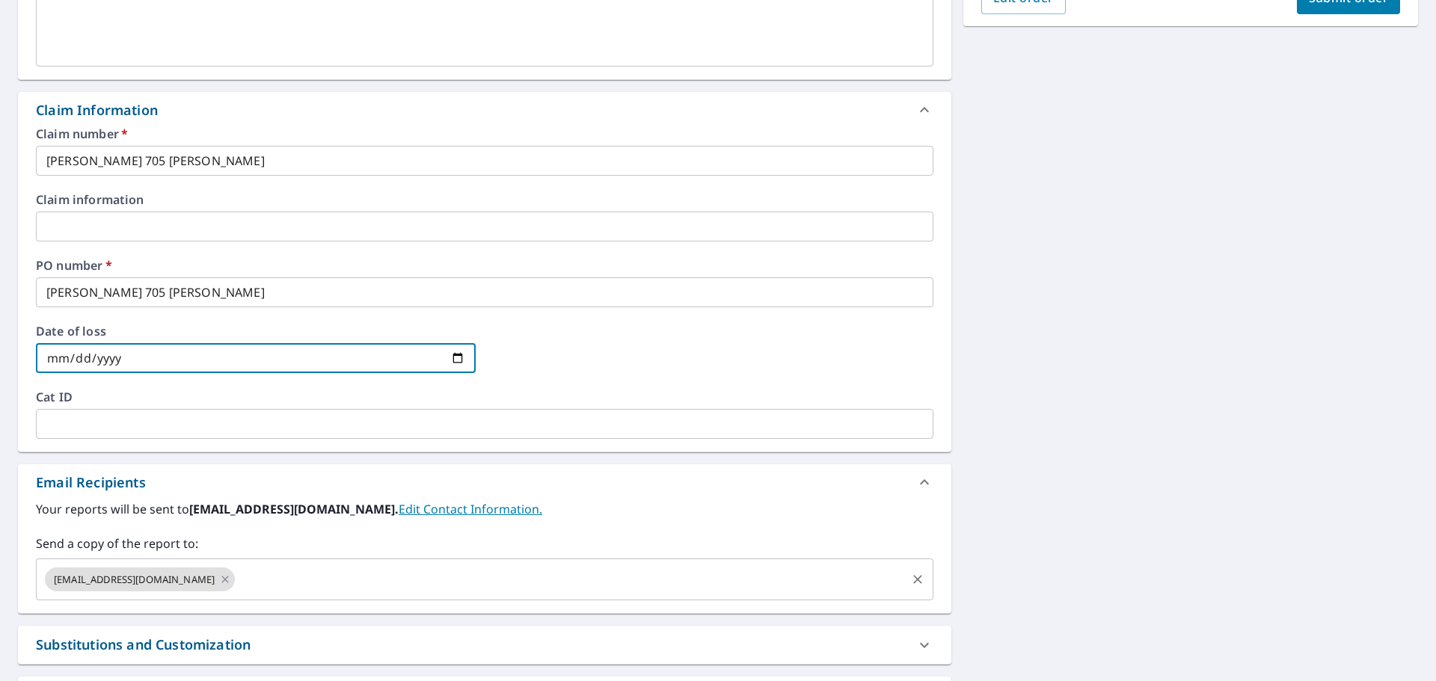
scroll to position [478, 0]
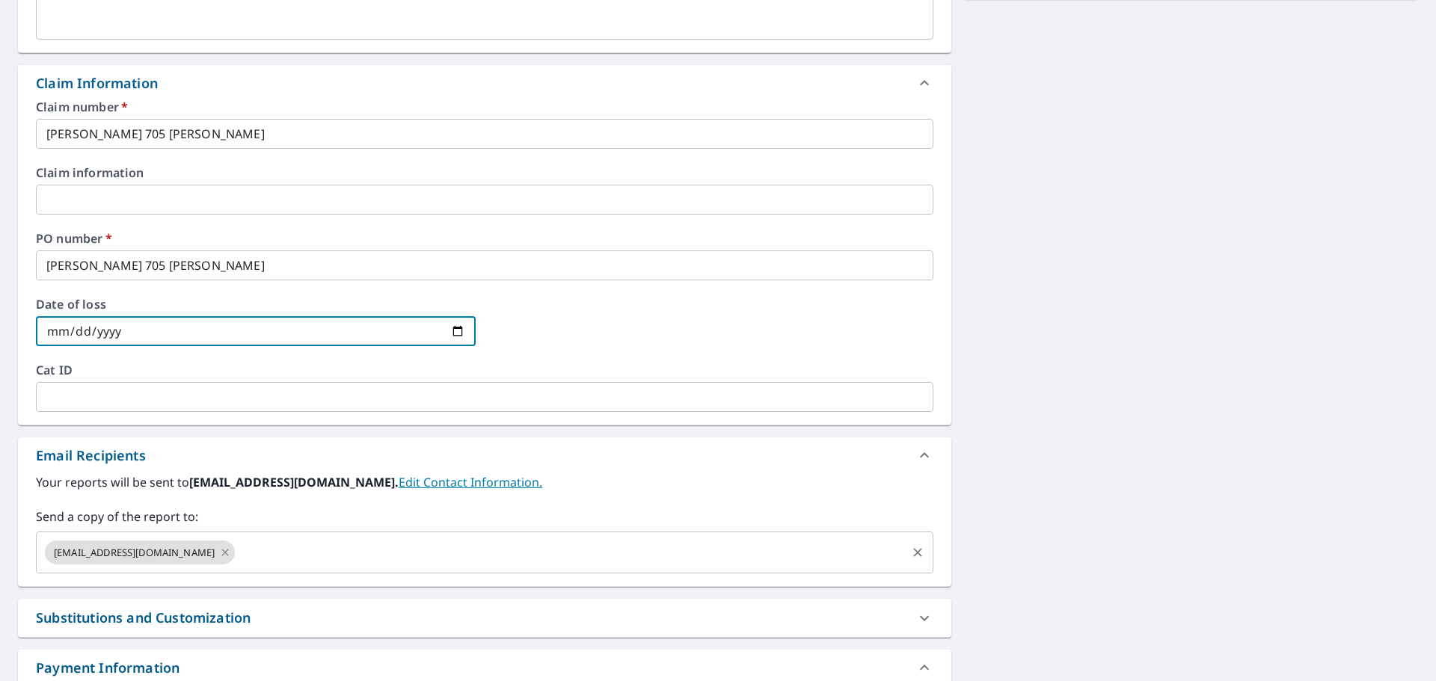
click at [222, 555] on icon at bounding box center [225, 552] width 7 height 7
checkbox input "true"
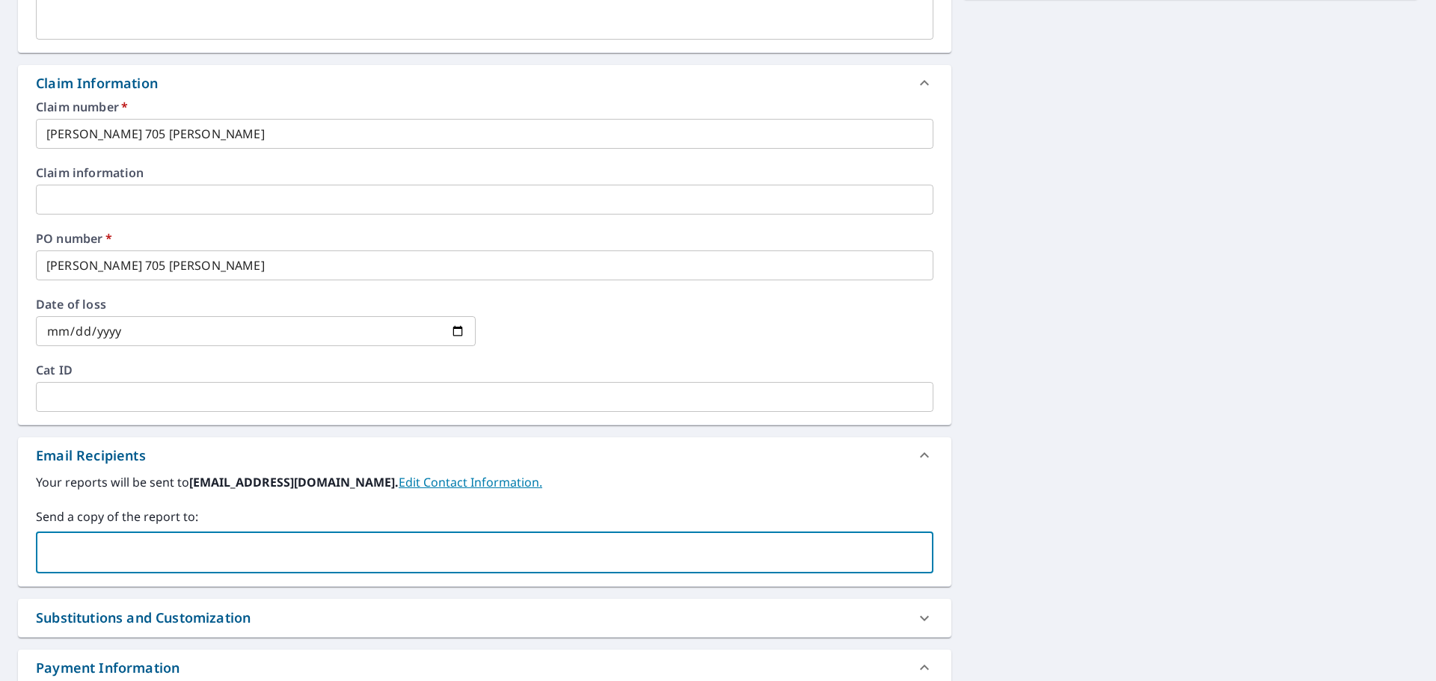
click at [189, 552] on input "text" at bounding box center [474, 553] width 862 height 28
type input "[PERSON_NAME][EMAIL_ADDRESS][PERSON_NAME][DOMAIN_NAME]"
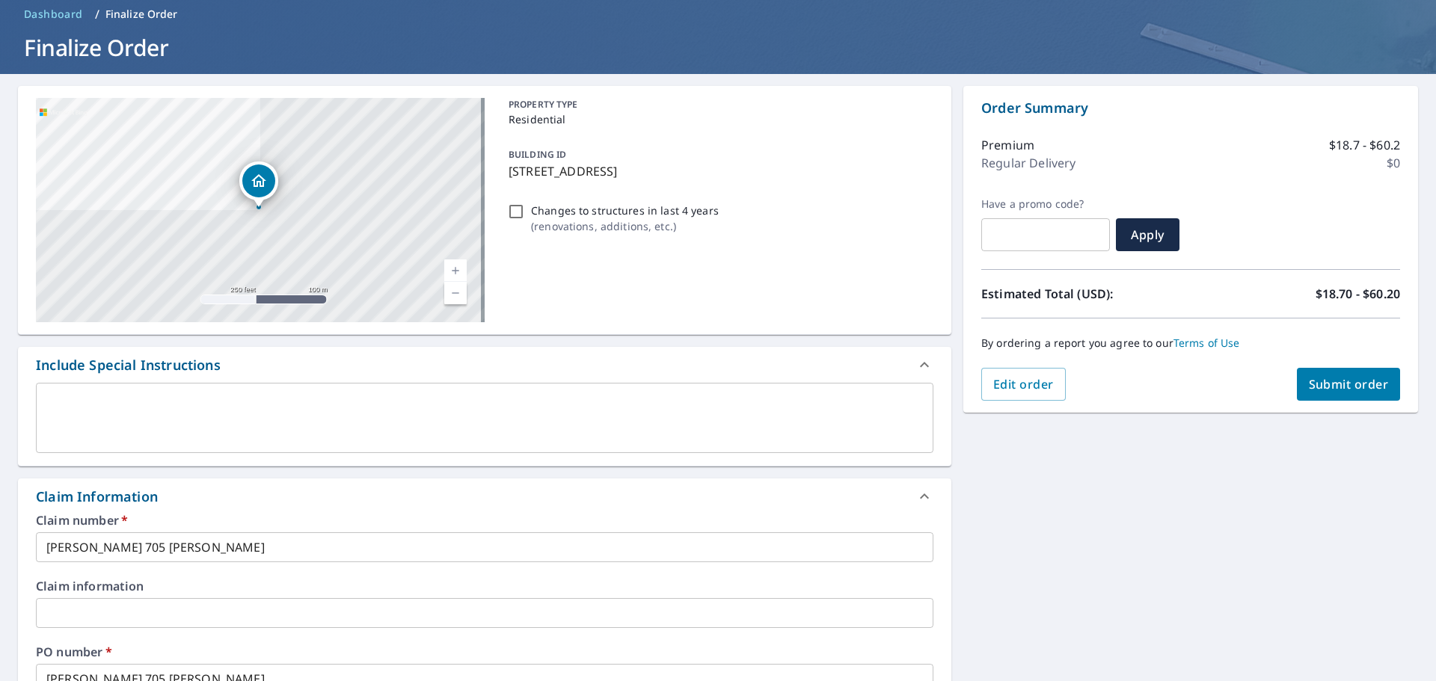
scroll to position [0, 0]
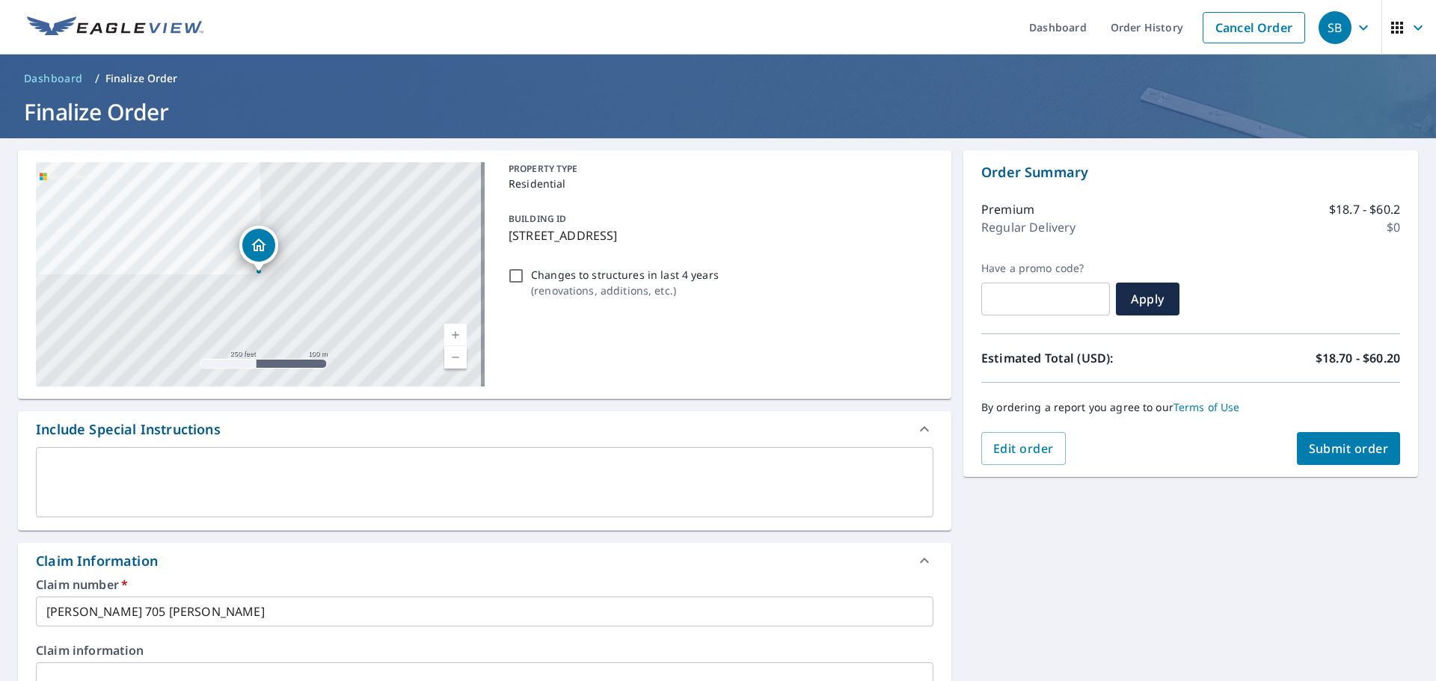
click at [1330, 444] on span "Submit order" at bounding box center [1349, 449] width 80 height 16
checkbox input "true"
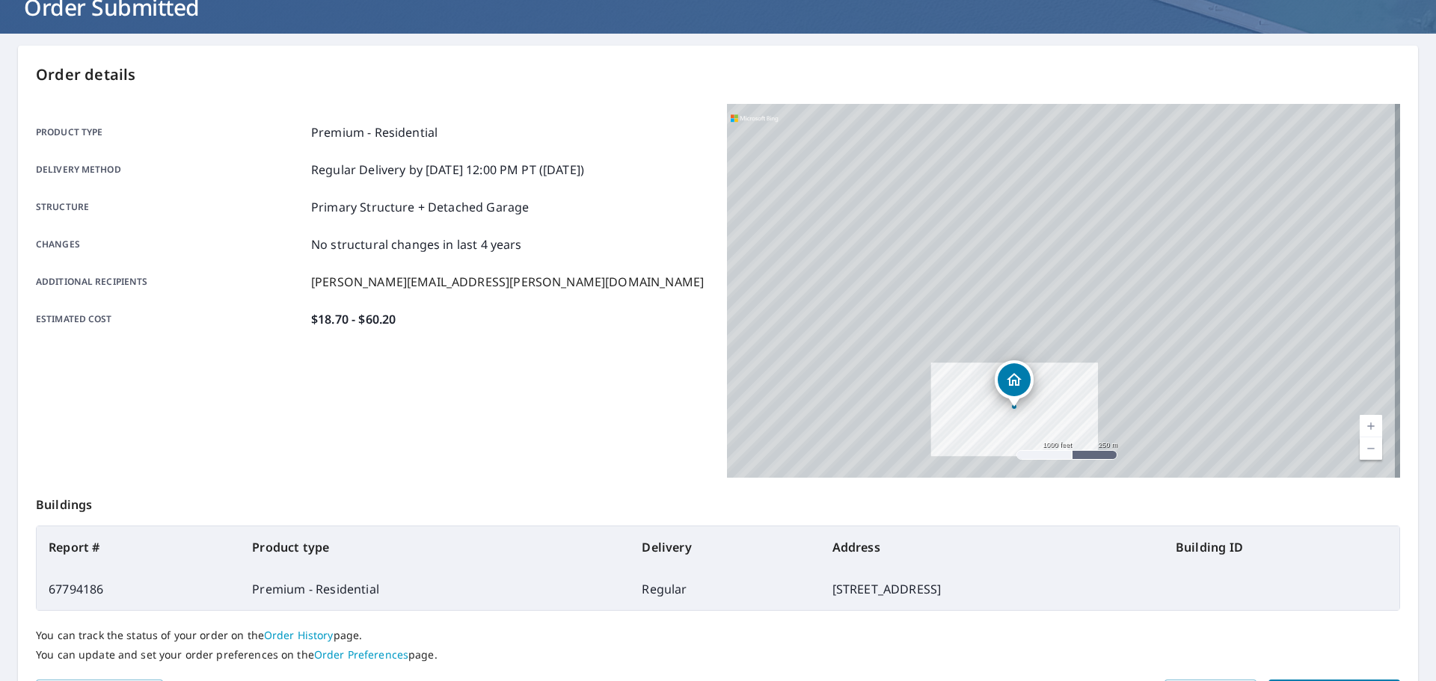
scroll to position [199, 0]
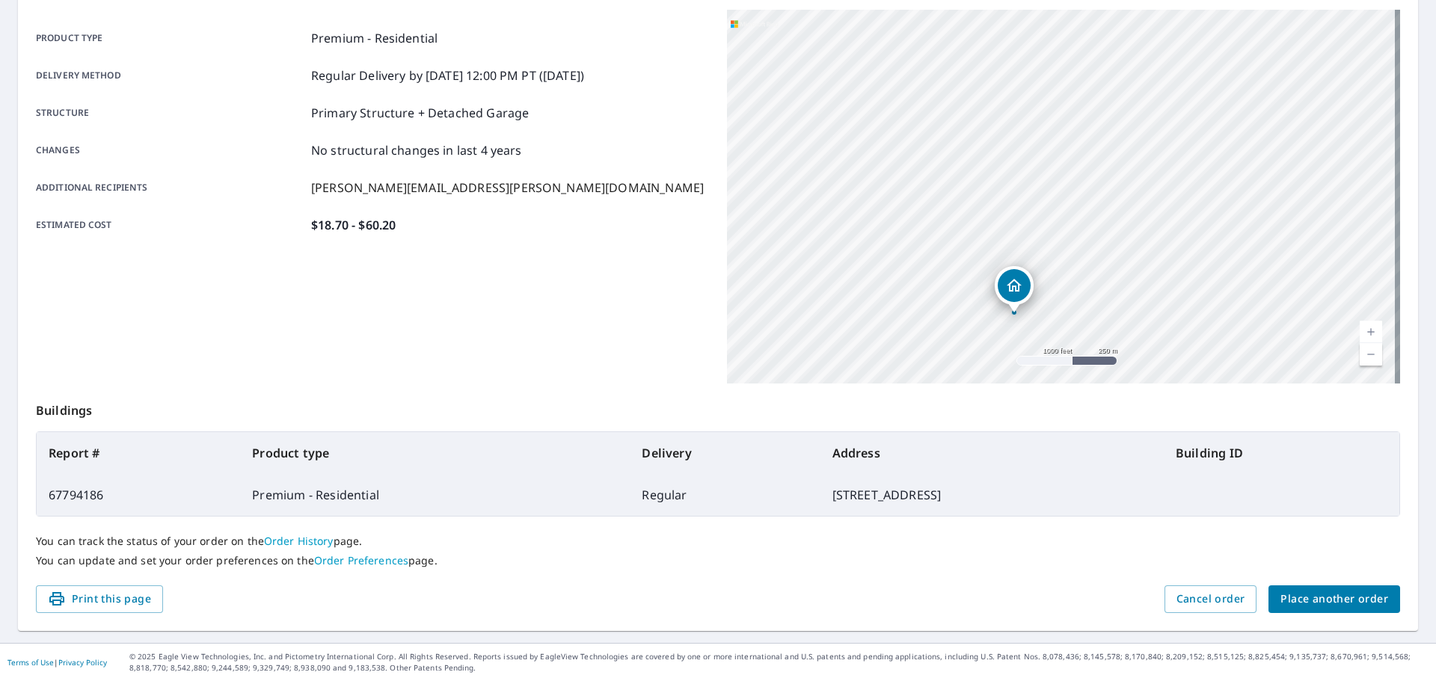
click at [1269, 610] on button "Place another order" at bounding box center [1335, 600] width 132 height 28
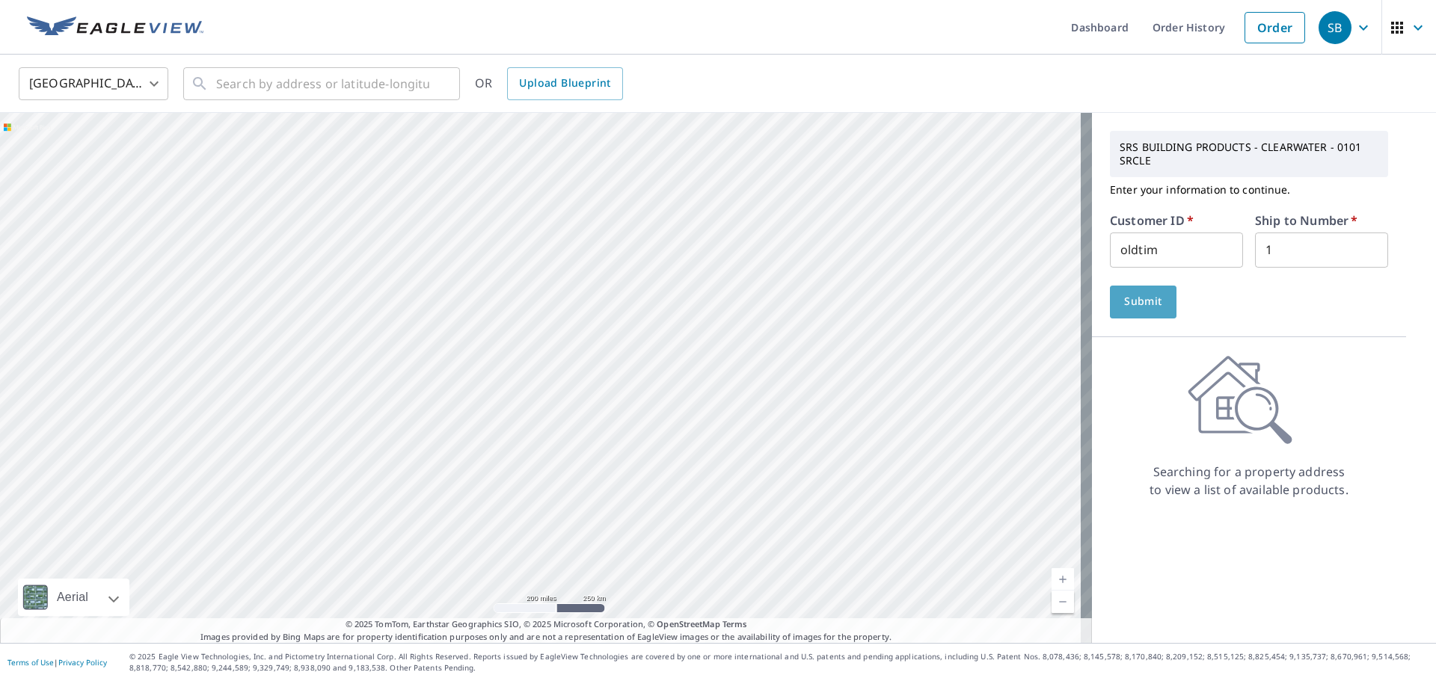
click at [1138, 300] on span "Submit" at bounding box center [1143, 301] width 43 height 19
click at [292, 79] on input "text" at bounding box center [322, 84] width 213 height 42
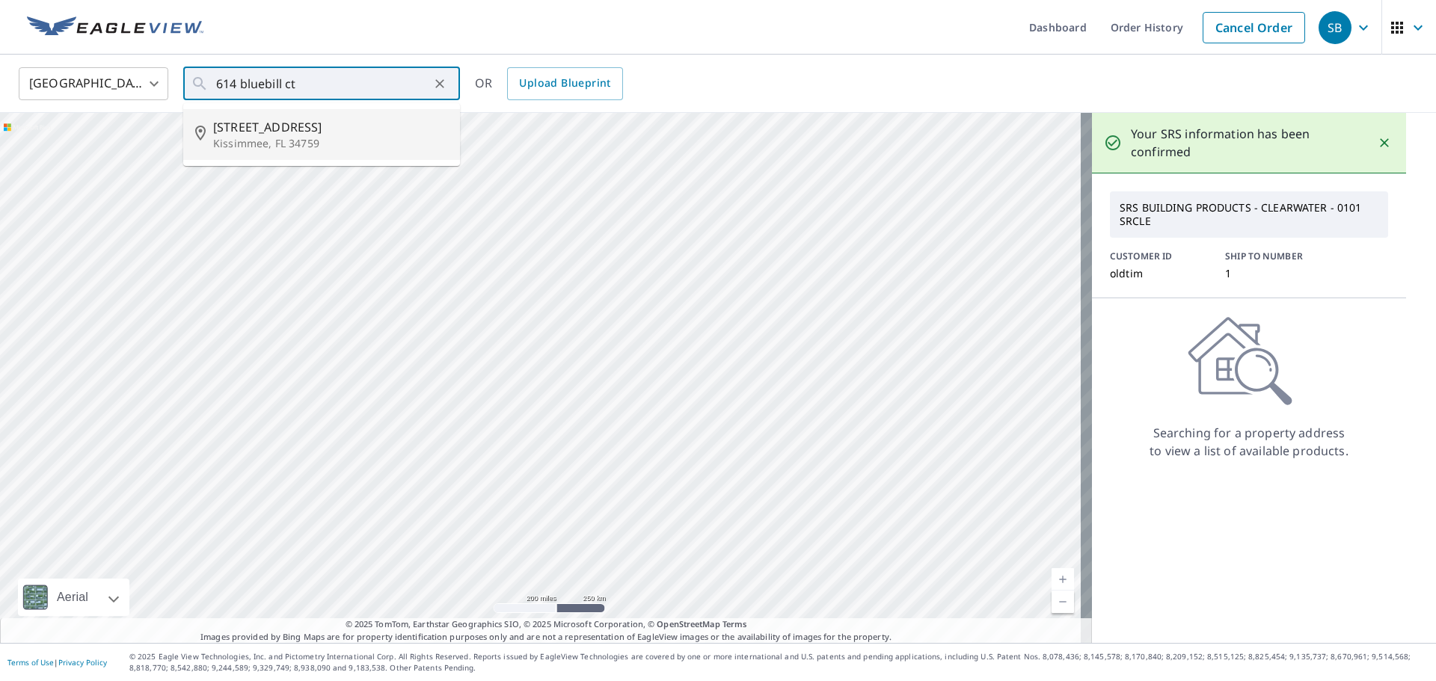
type input "[STREET_ADDRESS]"
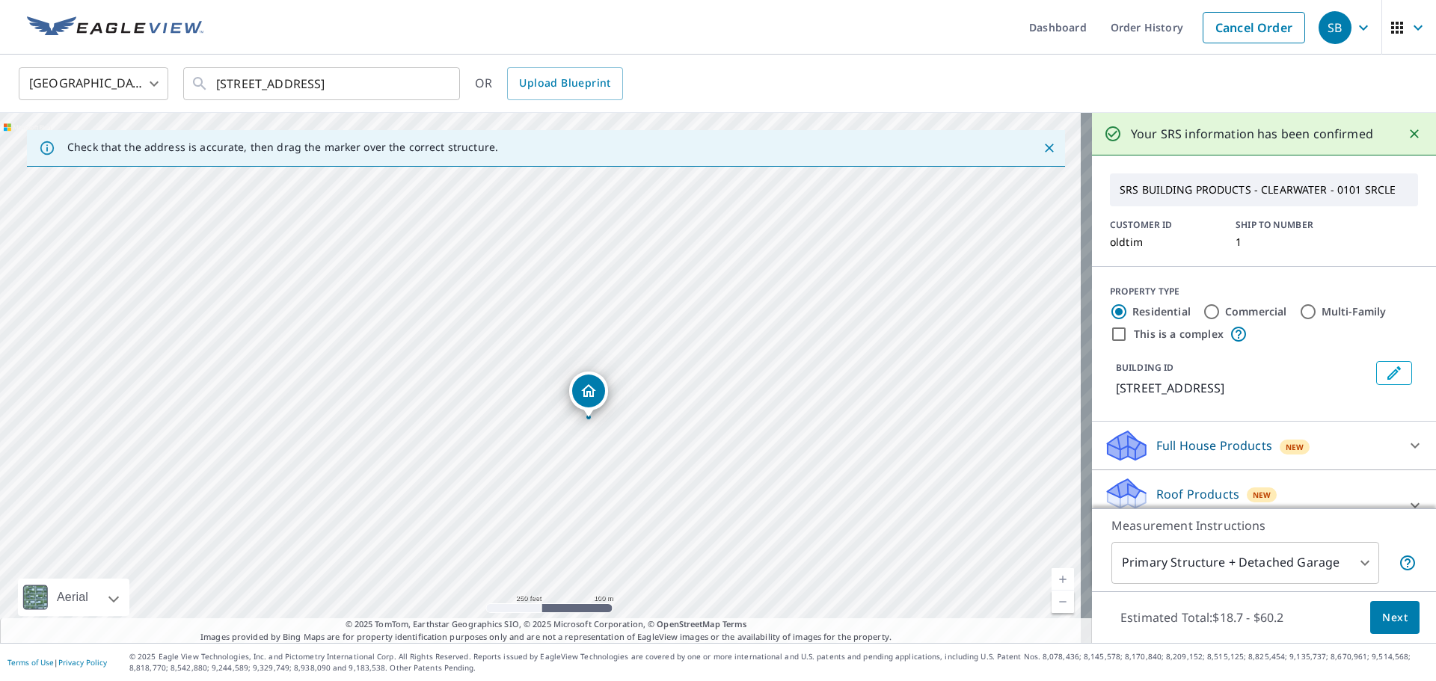
drag, startPoint x: 645, startPoint y: 412, endPoint x: 601, endPoint y: 349, distance: 76.8
click at [601, 349] on div "[STREET_ADDRESS]" at bounding box center [546, 378] width 1092 height 530
click at [1176, 477] on div "Roof Products New Premium with Regular Delivery" at bounding box center [1250, 505] width 293 height 58
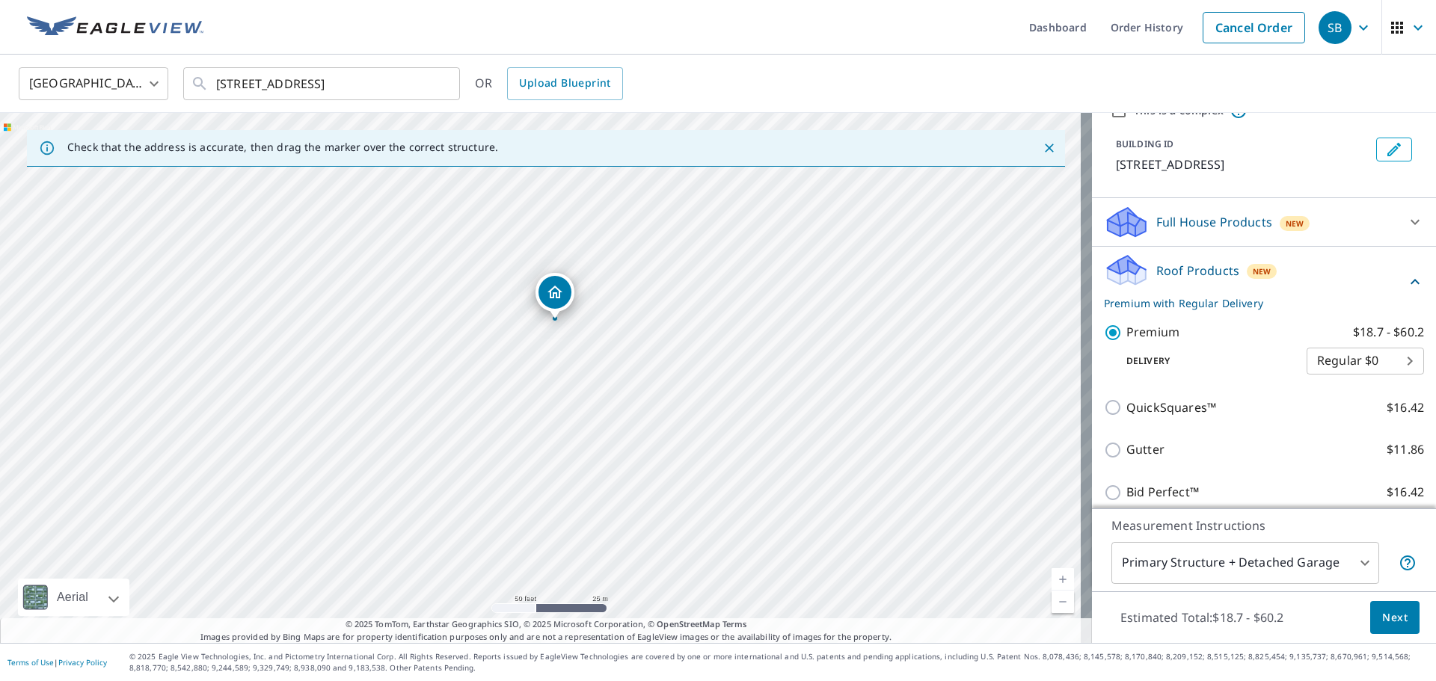
scroll to position [224, 0]
click at [1399, 618] on button "Next" at bounding box center [1394, 618] width 49 height 34
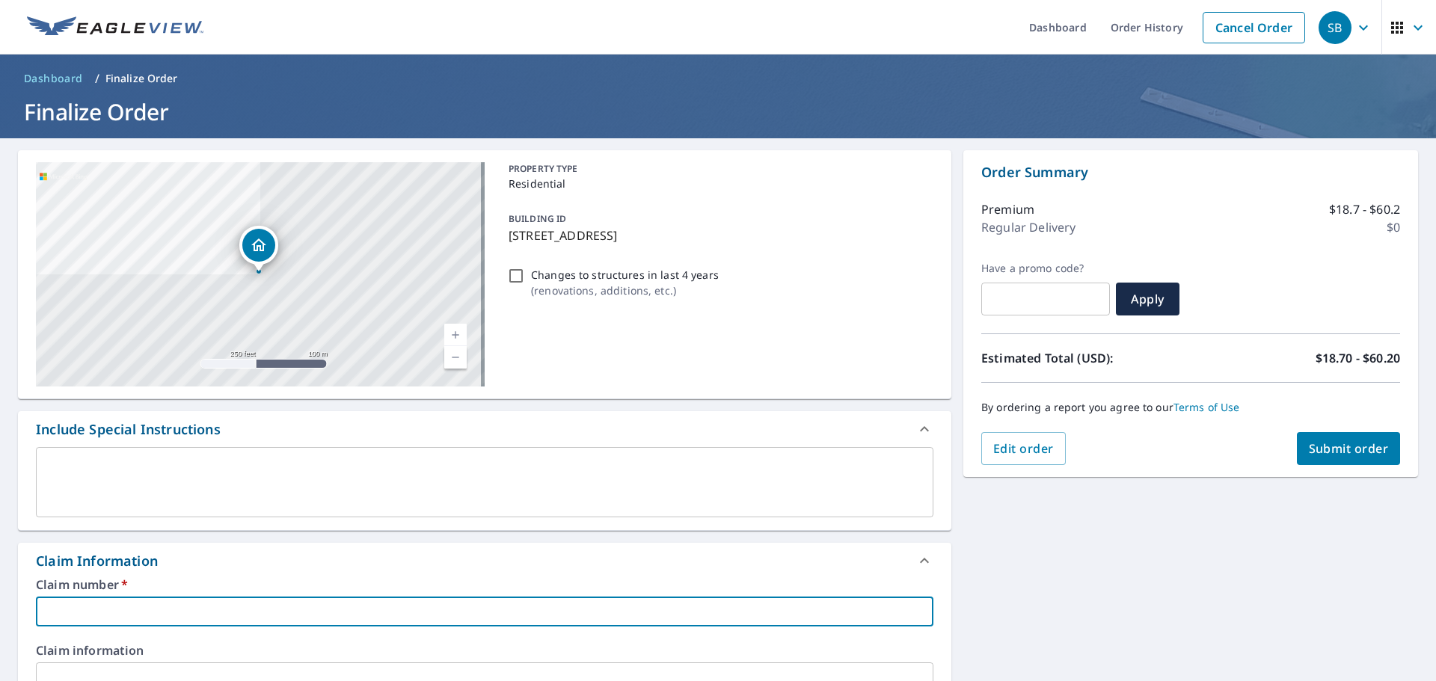
click at [166, 610] on input "text" at bounding box center [485, 612] width 898 height 30
type input "J"
checkbox input "true"
type input "Ji"
checkbox input "true"
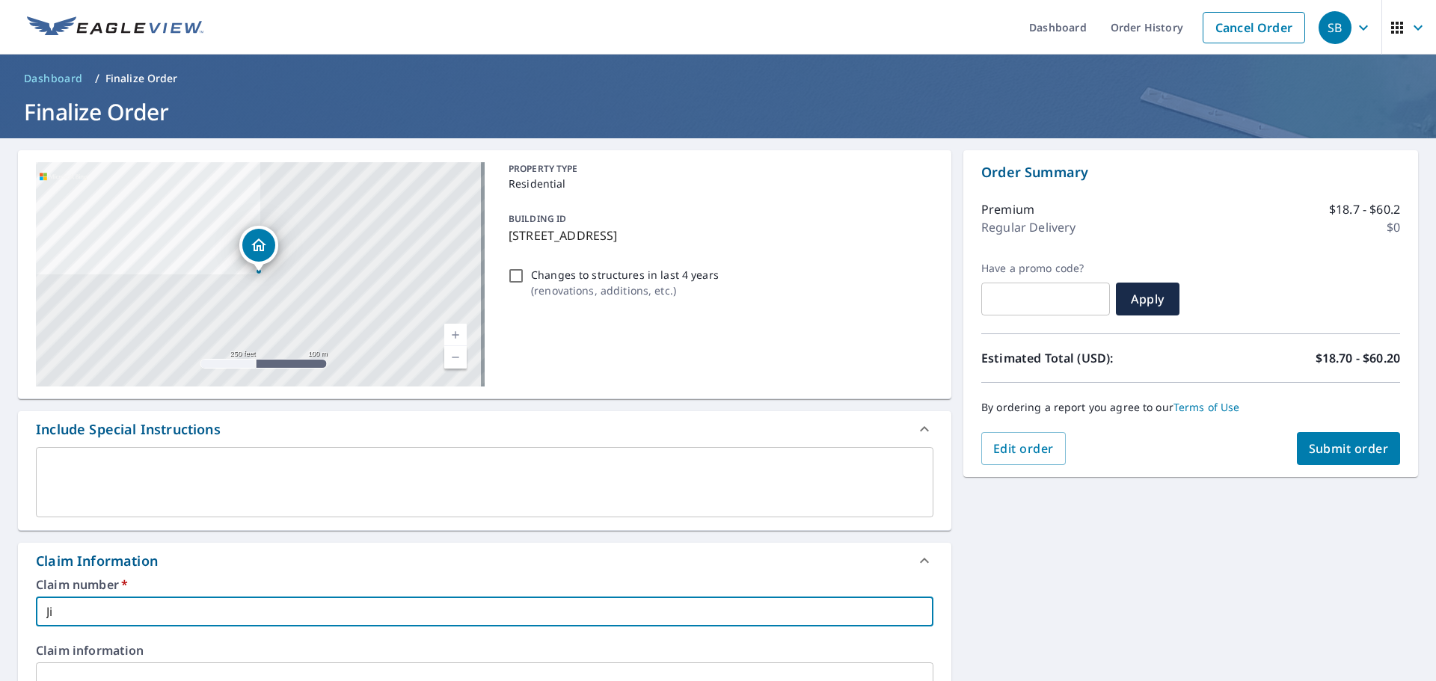
type input "[PERSON_NAME]"
checkbox input "true"
type input "[PERSON_NAME]"
checkbox input "true"
type input "[PERSON_NAME] 6"
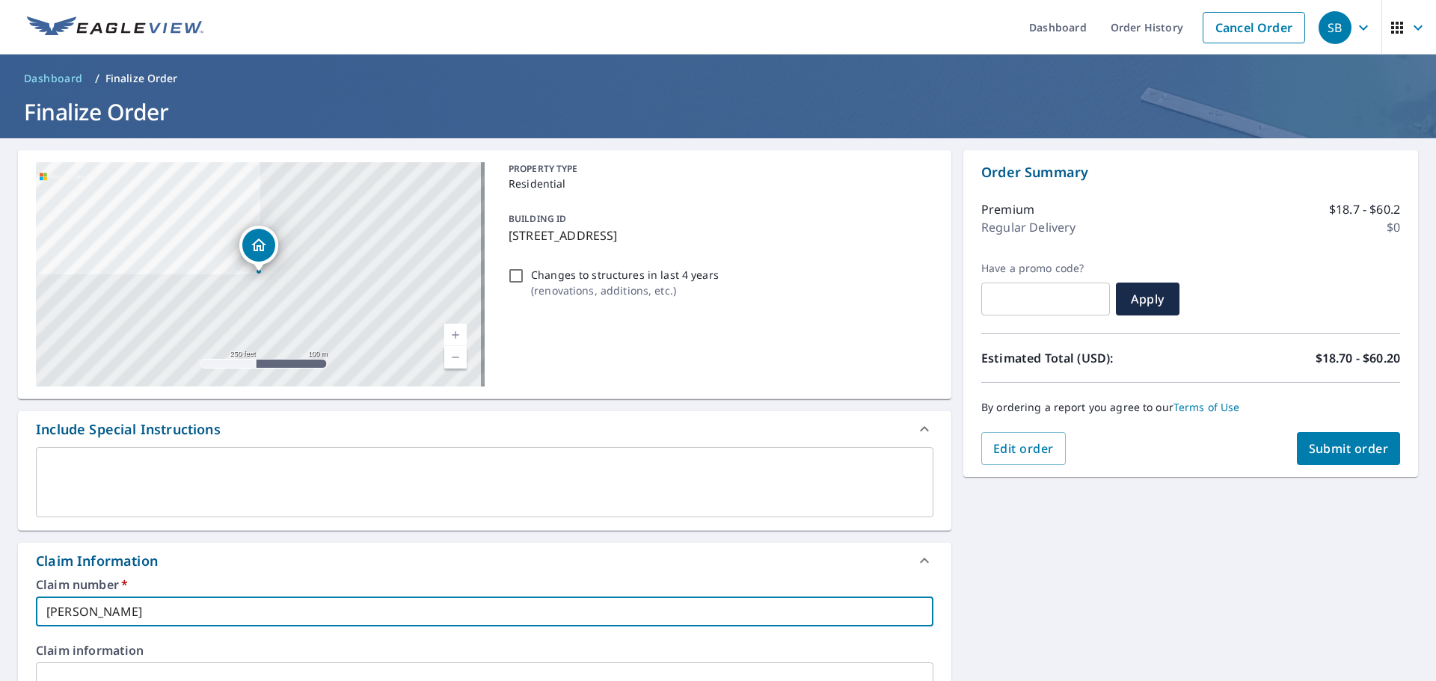
checkbox input "true"
type input "[PERSON_NAME] 61"
checkbox input "true"
type input "[PERSON_NAME] 614"
checkbox input "true"
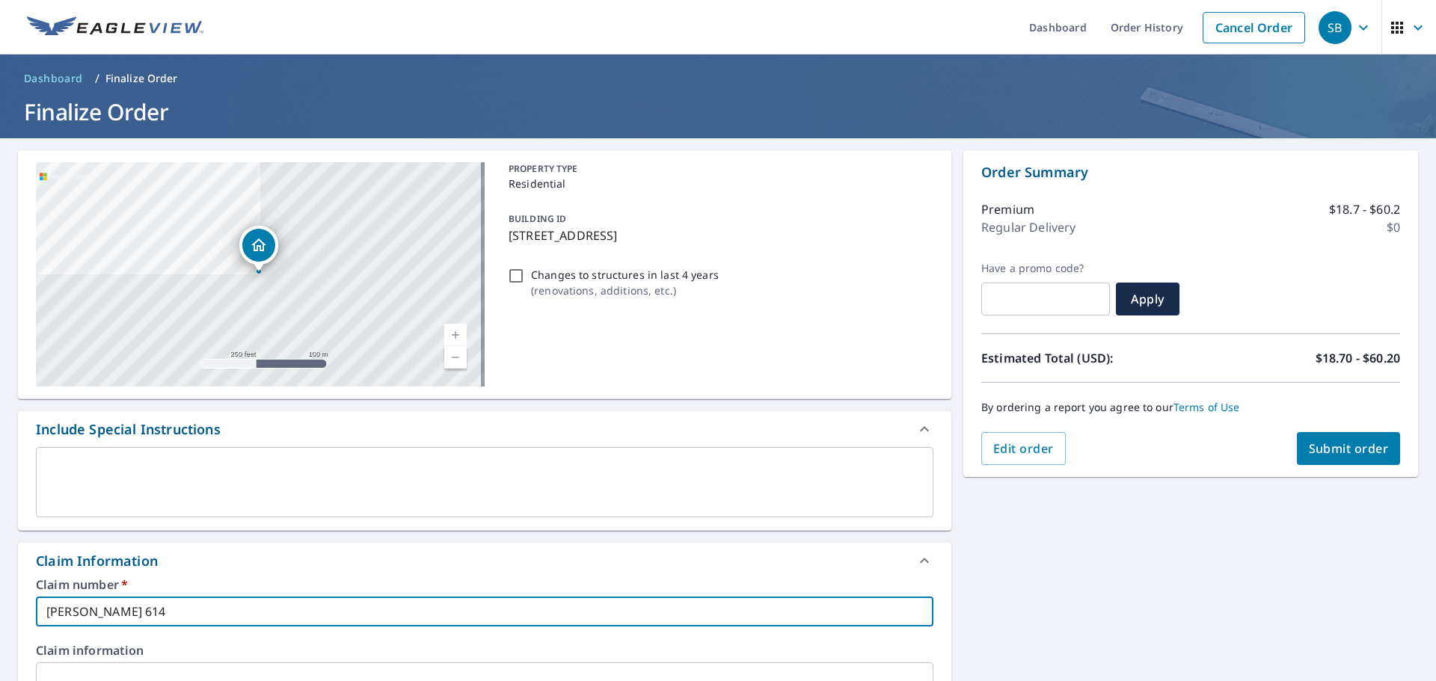
type input "[PERSON_NAME] 614"
checkbox input "true"
type input "[PERSON_NAME] 614 B"
checkbox input "true"
type input "[PERSON_NAME] 614 Bl"
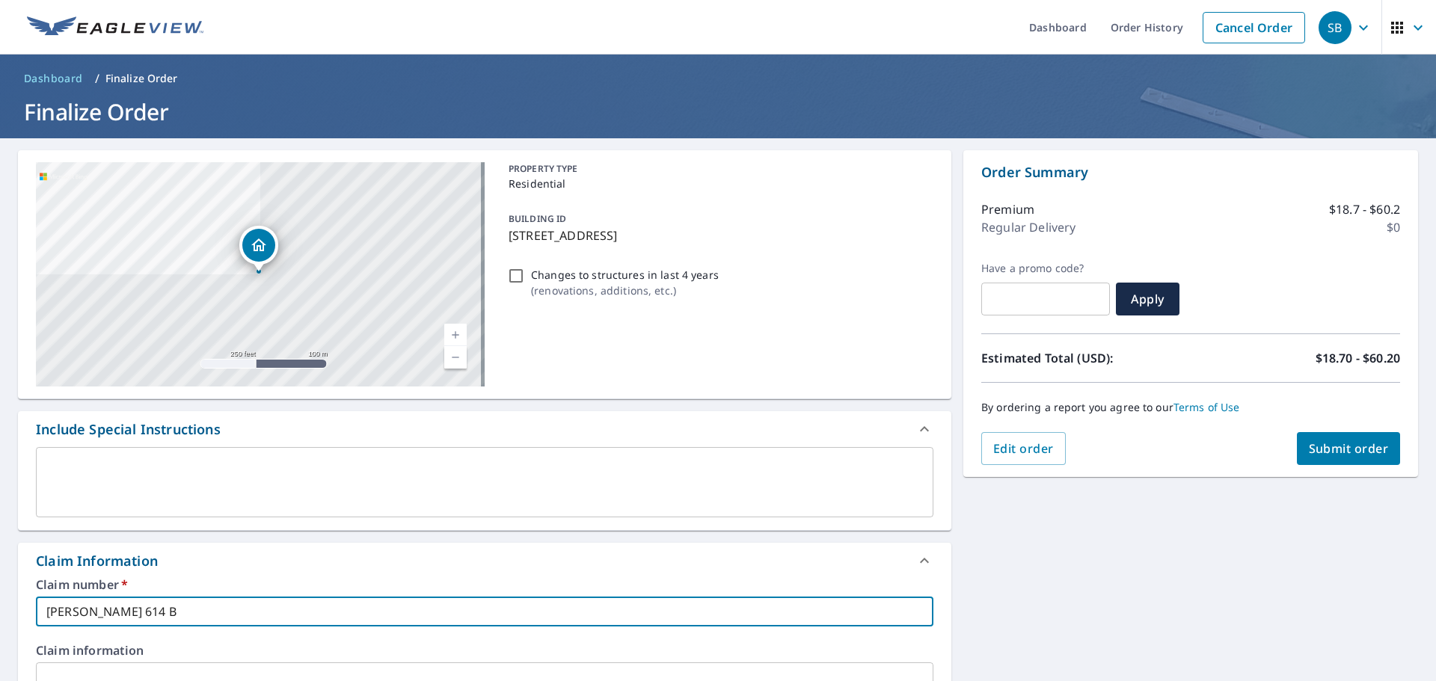
checkbox input "true"
type input "[PERSON_NAME] 614 Blu"
checkbox input "true"
type input "[PERSON_NAME] 614 Blue"
checkbox input "true"
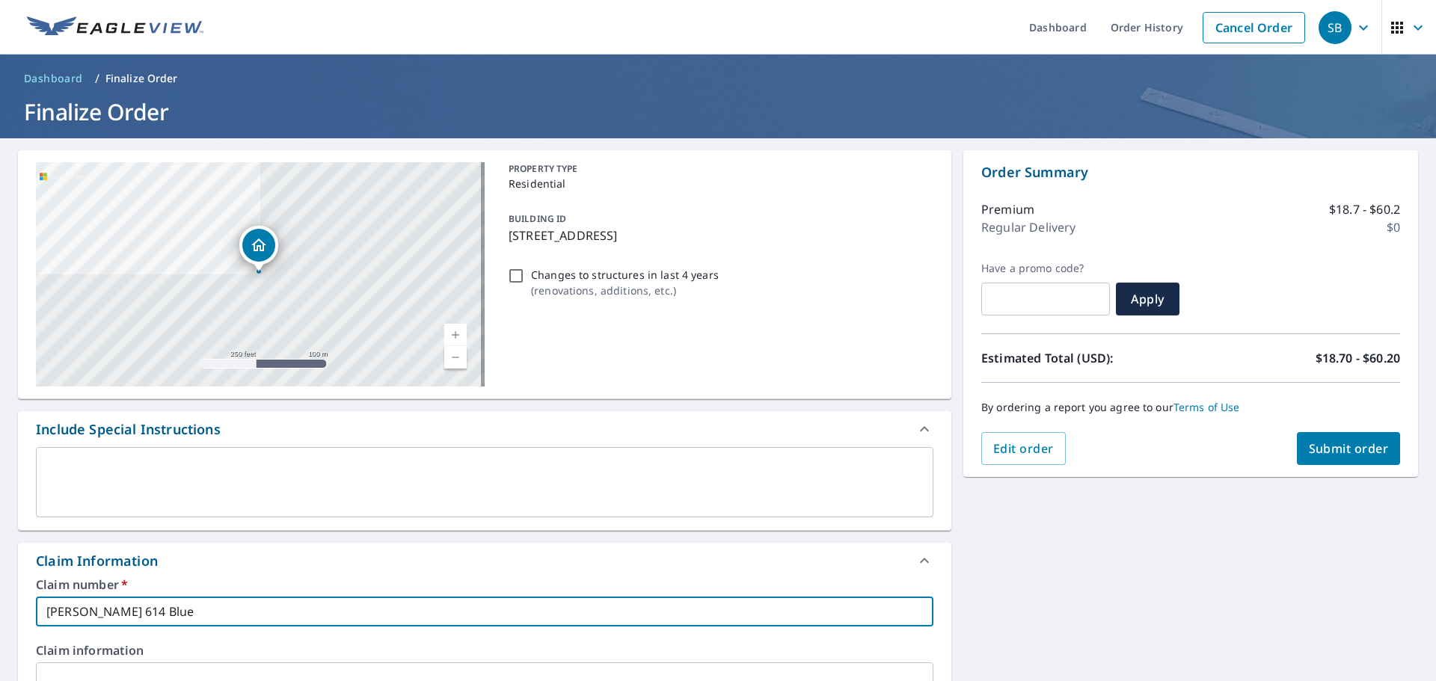
type input "[PERSON_NAME] 614 Blueb"
checkbox input "true"
type input "[PERSON_NAME] 614 Bluebi"
checkbox input "true"
type input "[PERSON_NAME] 614 Bluebil"
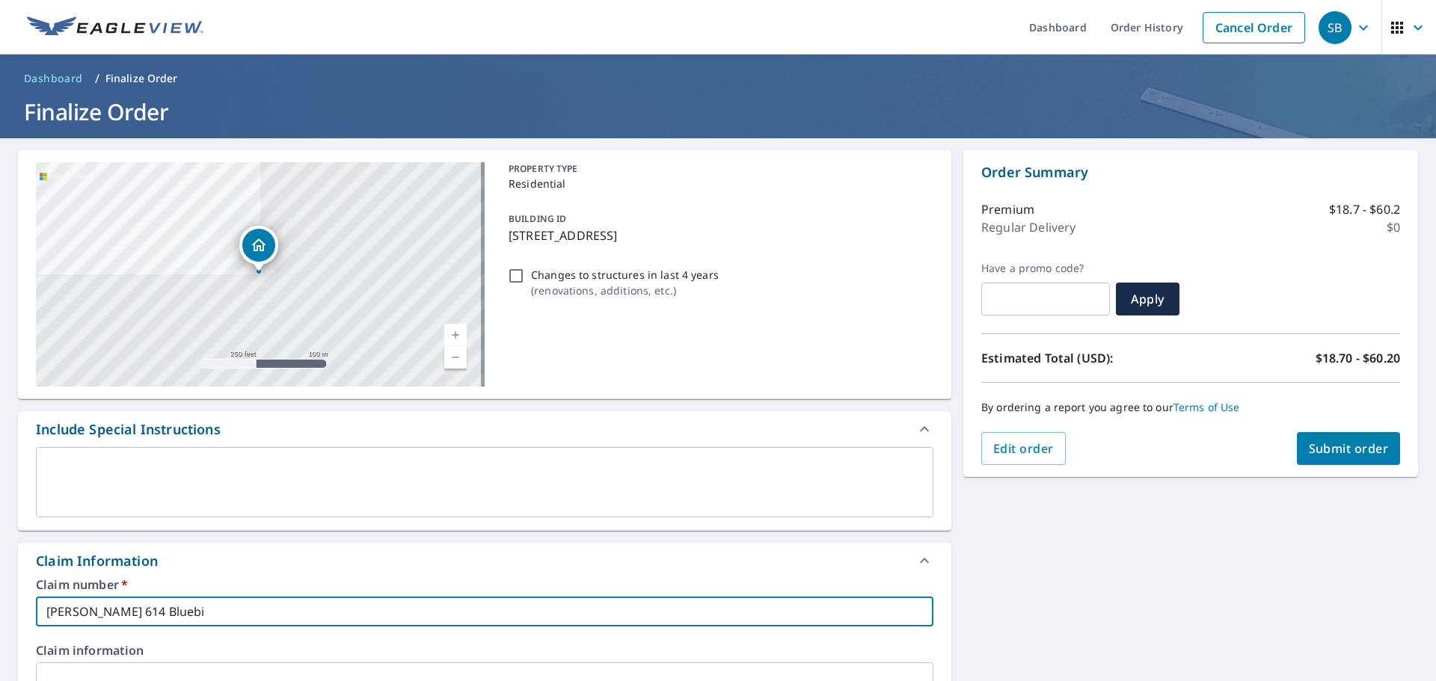
checkbox input "true"
type input "[PERSON_NAME] 614 Bluebill"
checkbox input "true"
type input "[PERSON_NAME] 614 Bluebill"
checkbox input "true"
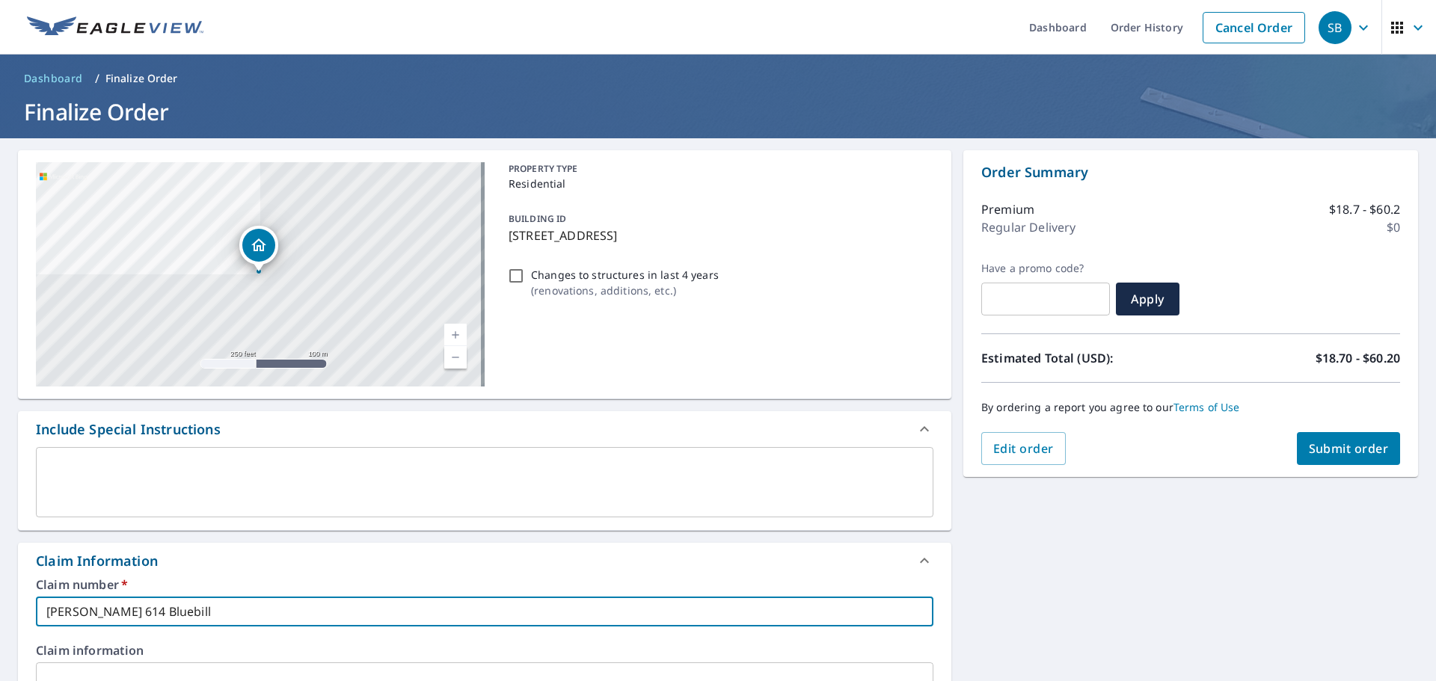
type input "[PERSON_NAME] 614 Bluebill c"
checkbox input "true"
type input "[PERSON_NAME] 614 Bluebill ct"
checkbox input "true"
type input "[PERSON_NAME] 614 Bluebill ct"
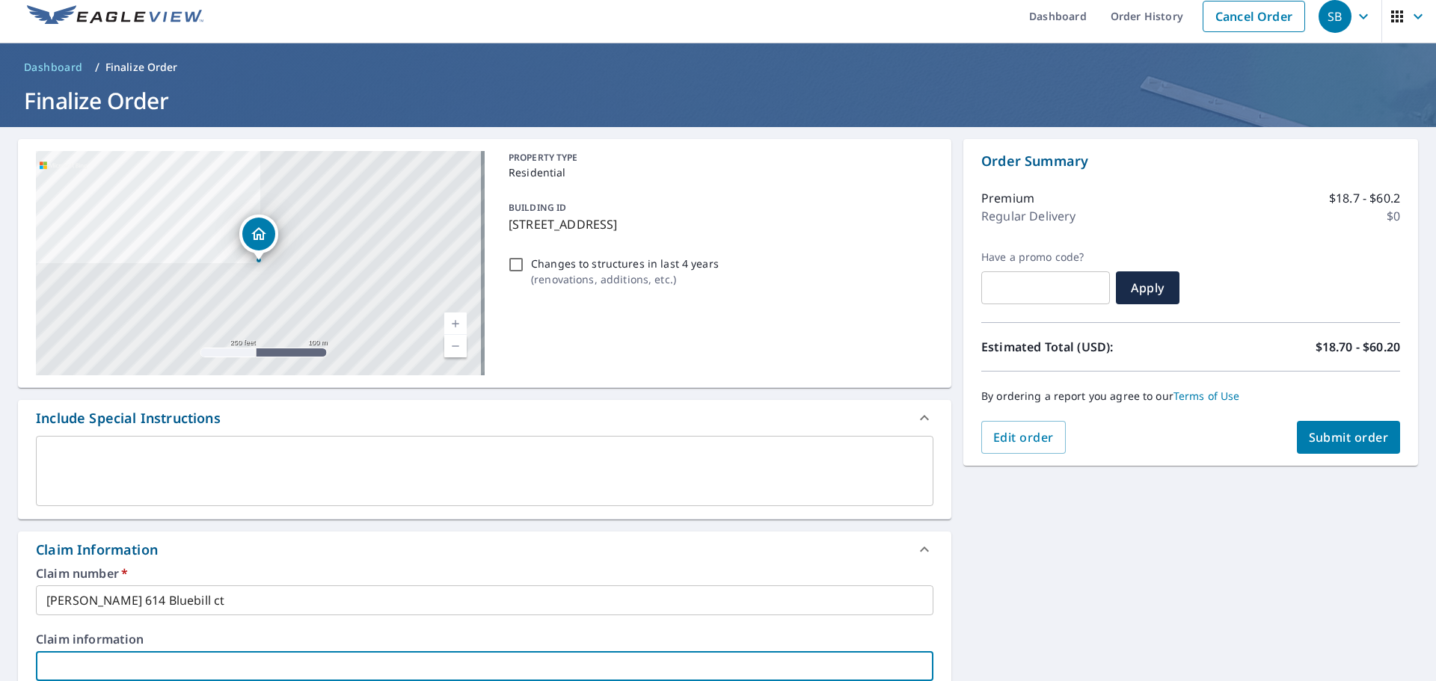
scroll to position [403, 0]
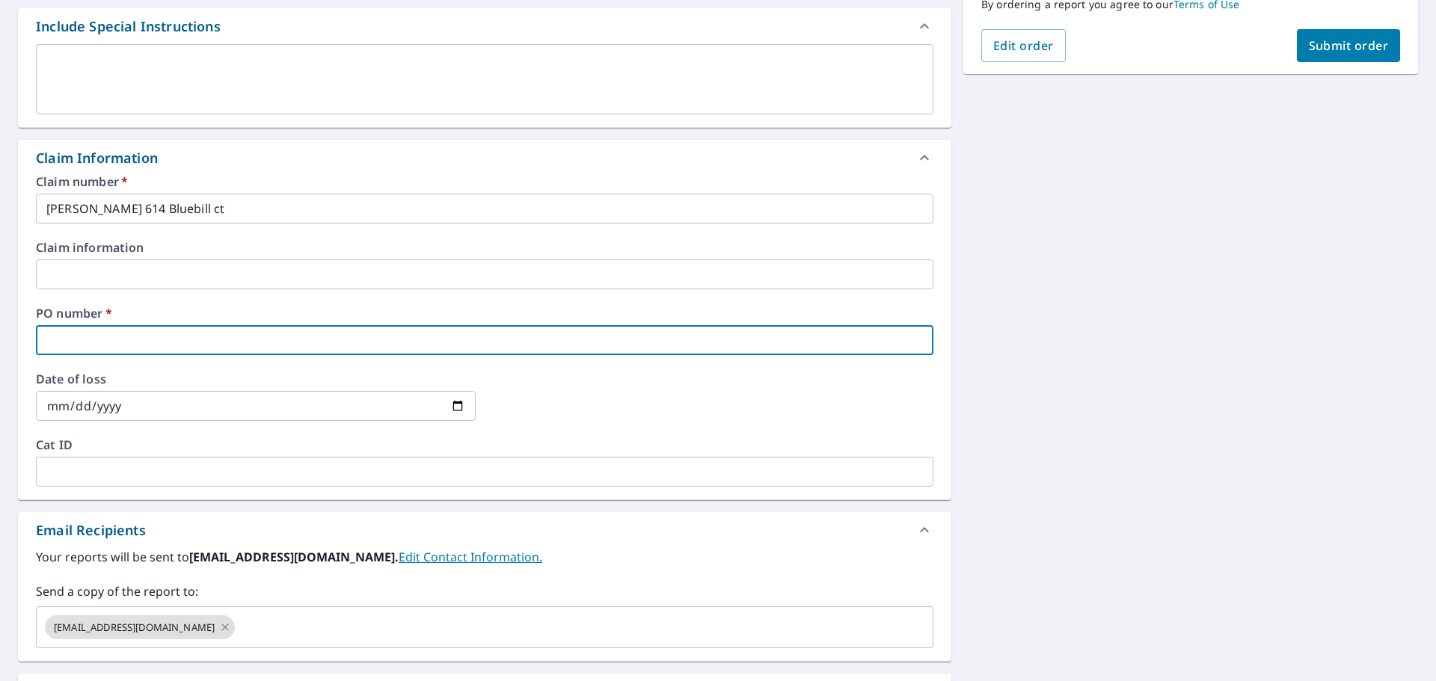
type input "j"
checkbox input "true"
type input "ji"
checkbox input "true"
type input "[PERSON_NAME]"
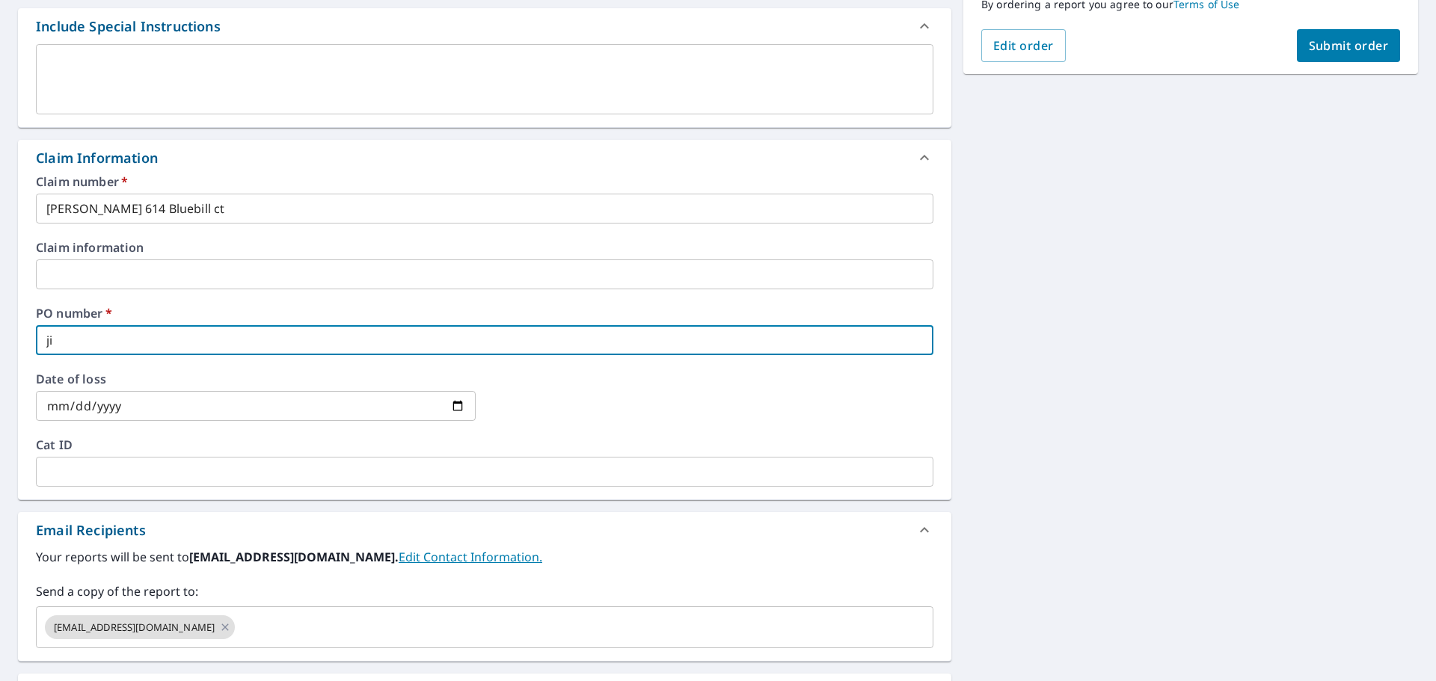
checkbox input "true"
type input "[PERSON_NAME]"
checkbox input "true"
type input "[PERSON_NAME] 6"
checkbox input "true"
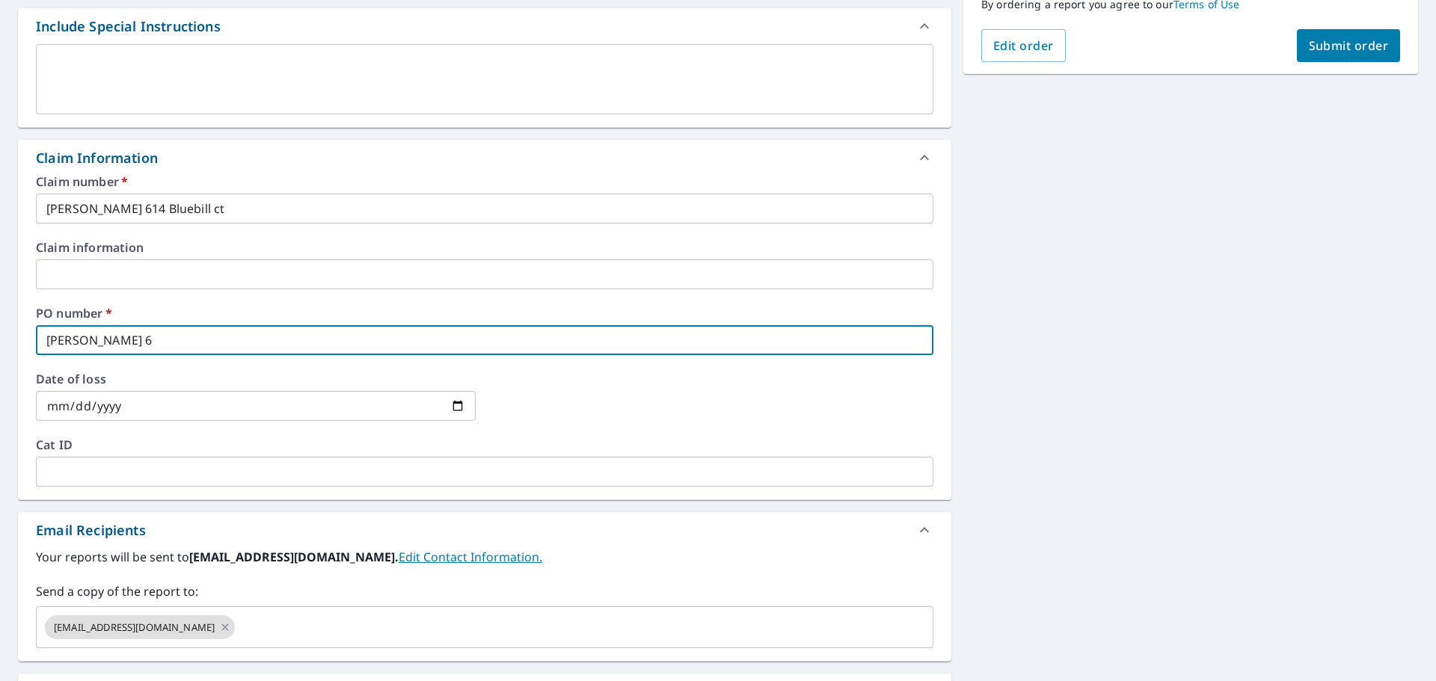
type input "[PERSON_NAME] 61"
checkbox input "true"
type input "[PERSON_NAME] 614"
checkbox input "true"
type input "[PERSON_NAME] 614"
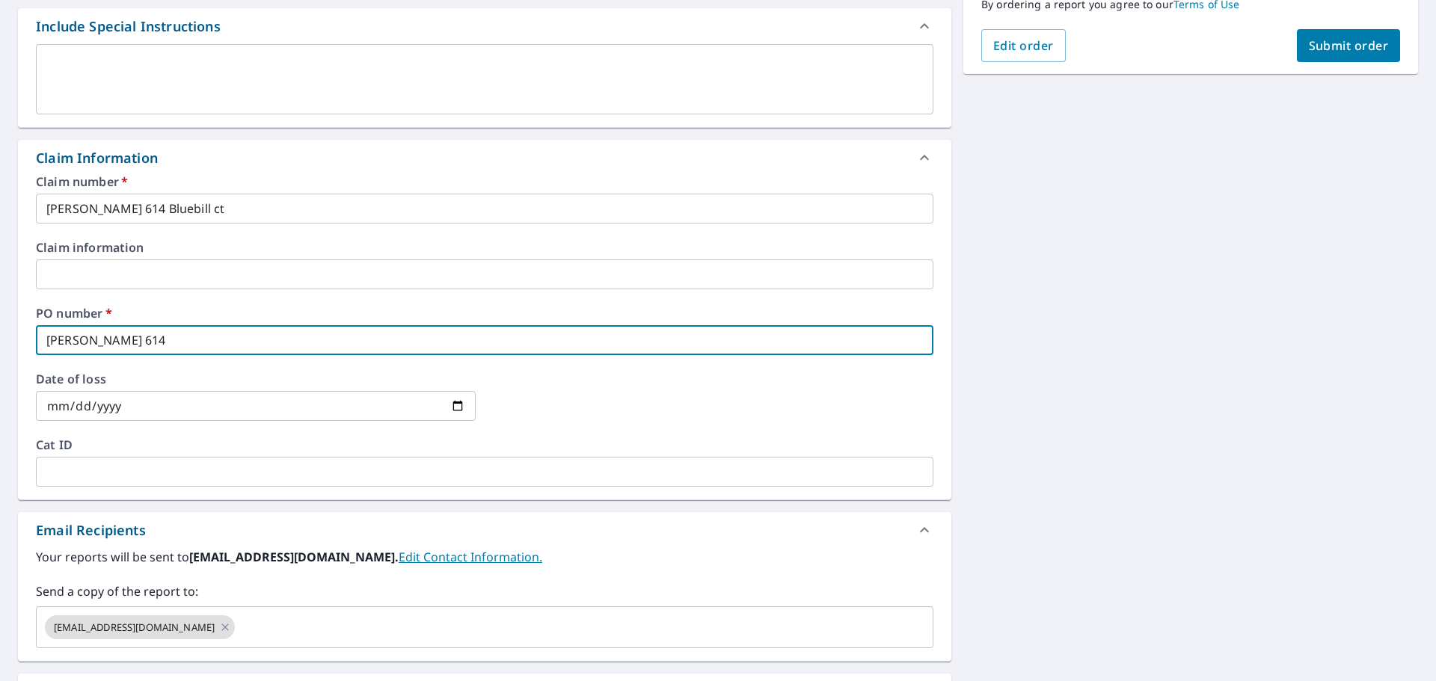
checkbox input "true"
type input "[PERSON_NAME] 614 b"
checkbox input "true"
type input "[PERSON_NAME] 614 bl"
checkbox input "true"
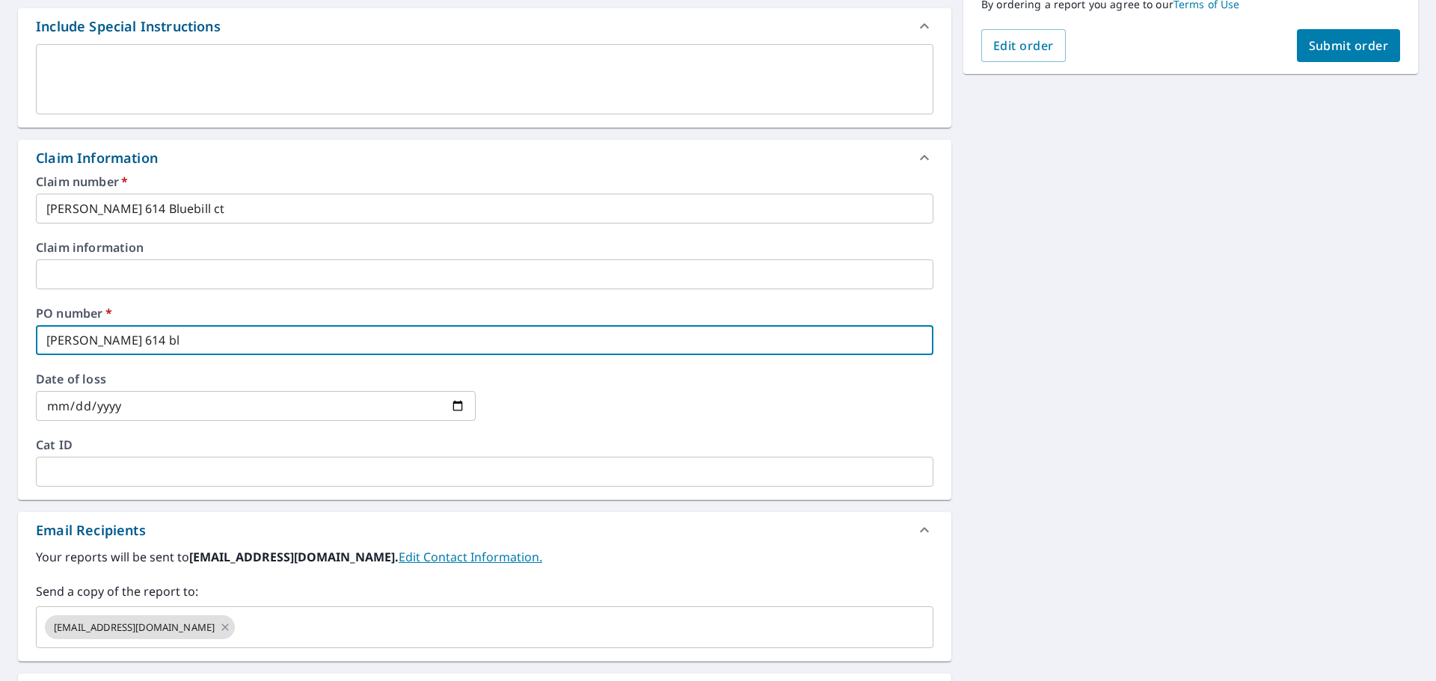
type input "[PERSON_NAME] 614 blu"
checkbox input "true"
type input "[PERSON_NAME] 614 blue"
checkbox input "true"
type input "[PERSON_NAME] 614 blueb"
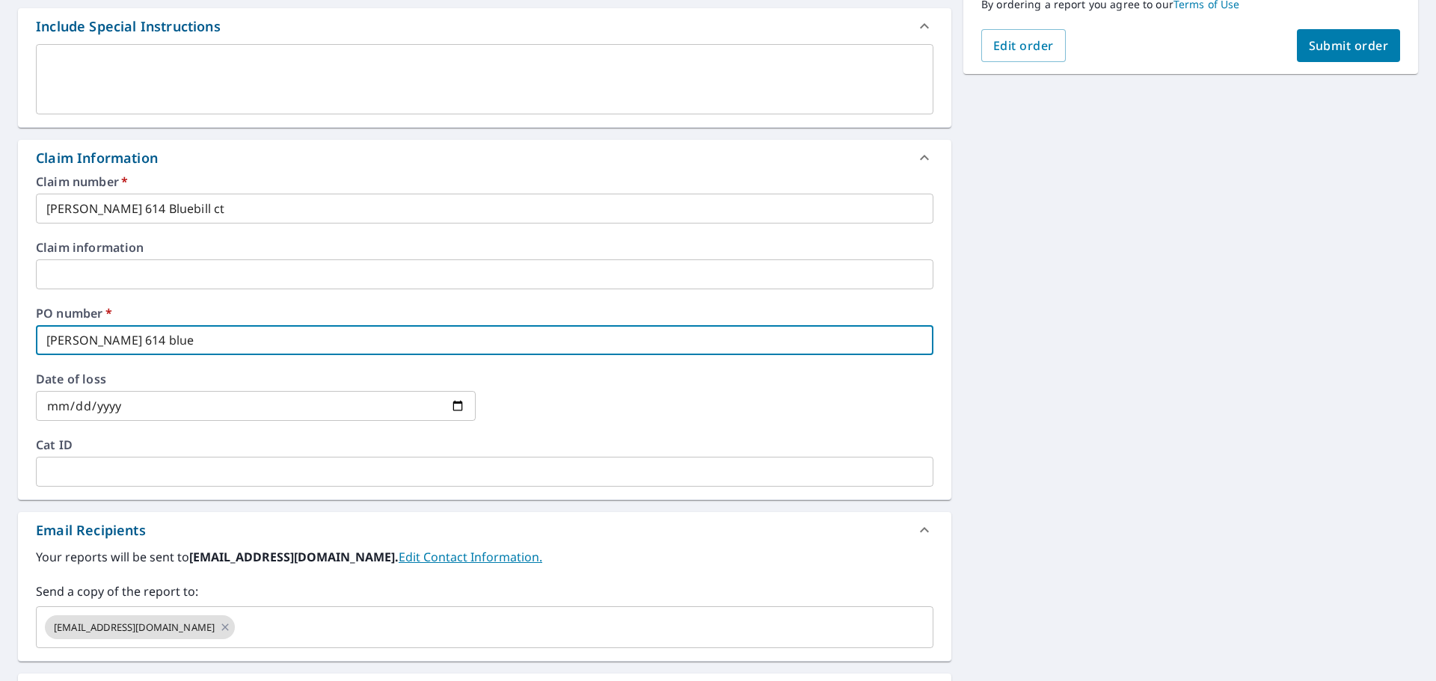
checkbox input "true"
type input "[PERSON_NAME] 614 bluebi"
checkbox input "true"
type input "[PERSON_NAME] 614 bluebil"
checkbox input "true"
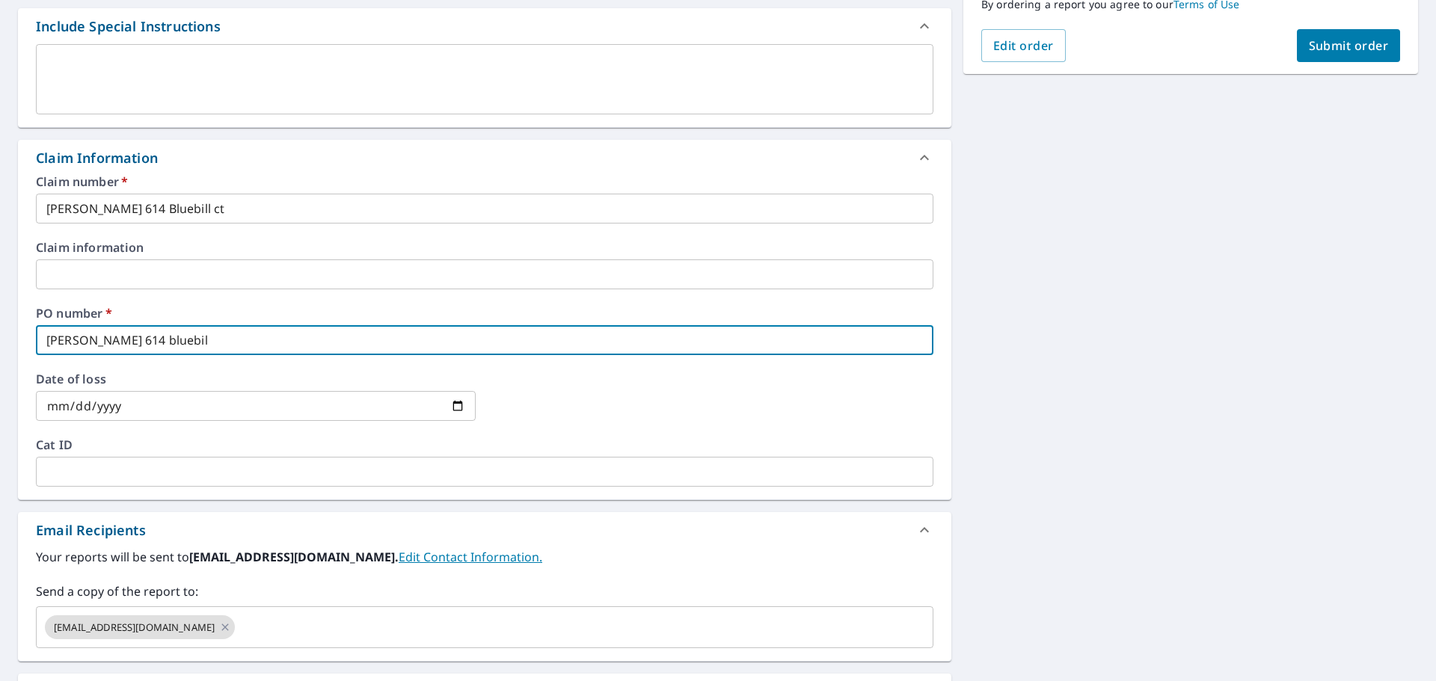
type input "[PERSON_NAME] 614 bluebill"
checkbox input "true"
type input "[PERSON_NAME] 614 bluebill"
checkbox input "true"
type input "[PERSON_NAME] 614 bluebill c"
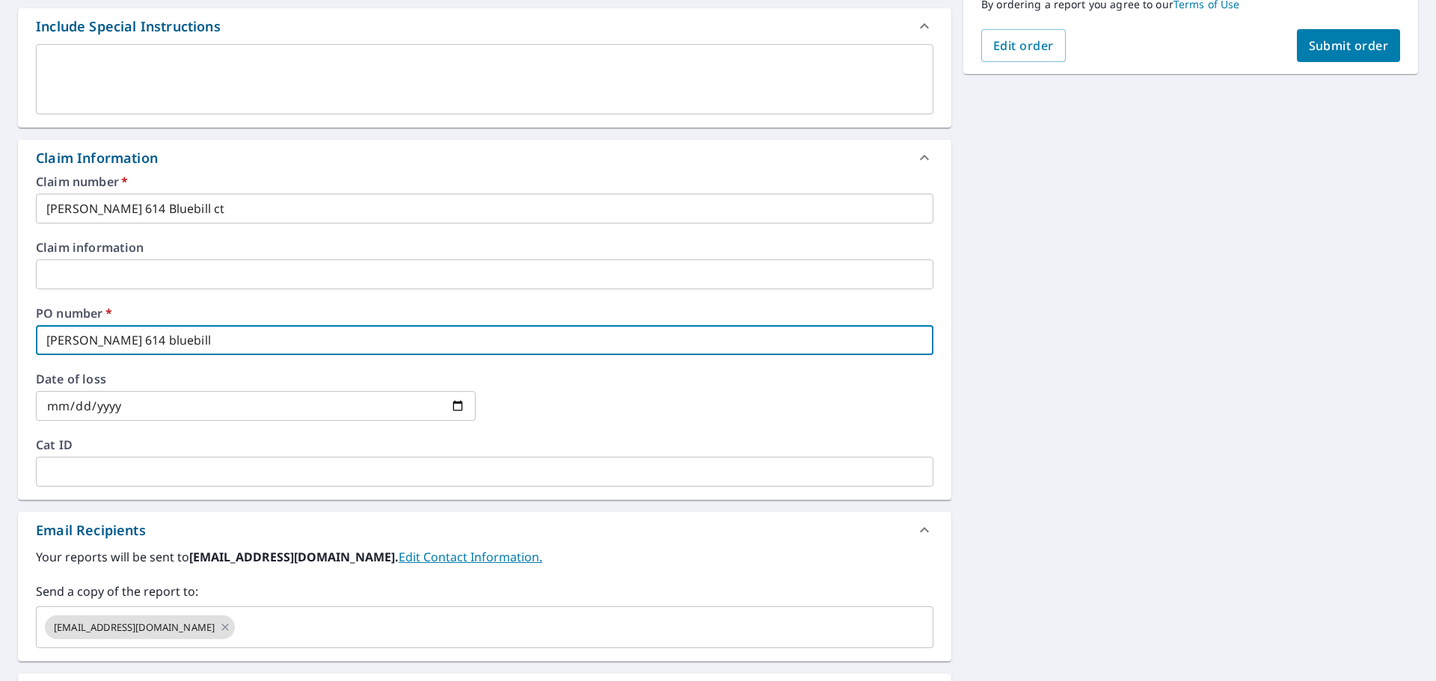
checkbox input "true"
type input "[PERSON_NAME] 614 bluebill ct"
checkbox input "true"
type input "[PERSON_NAME] 614 bluebill ct"
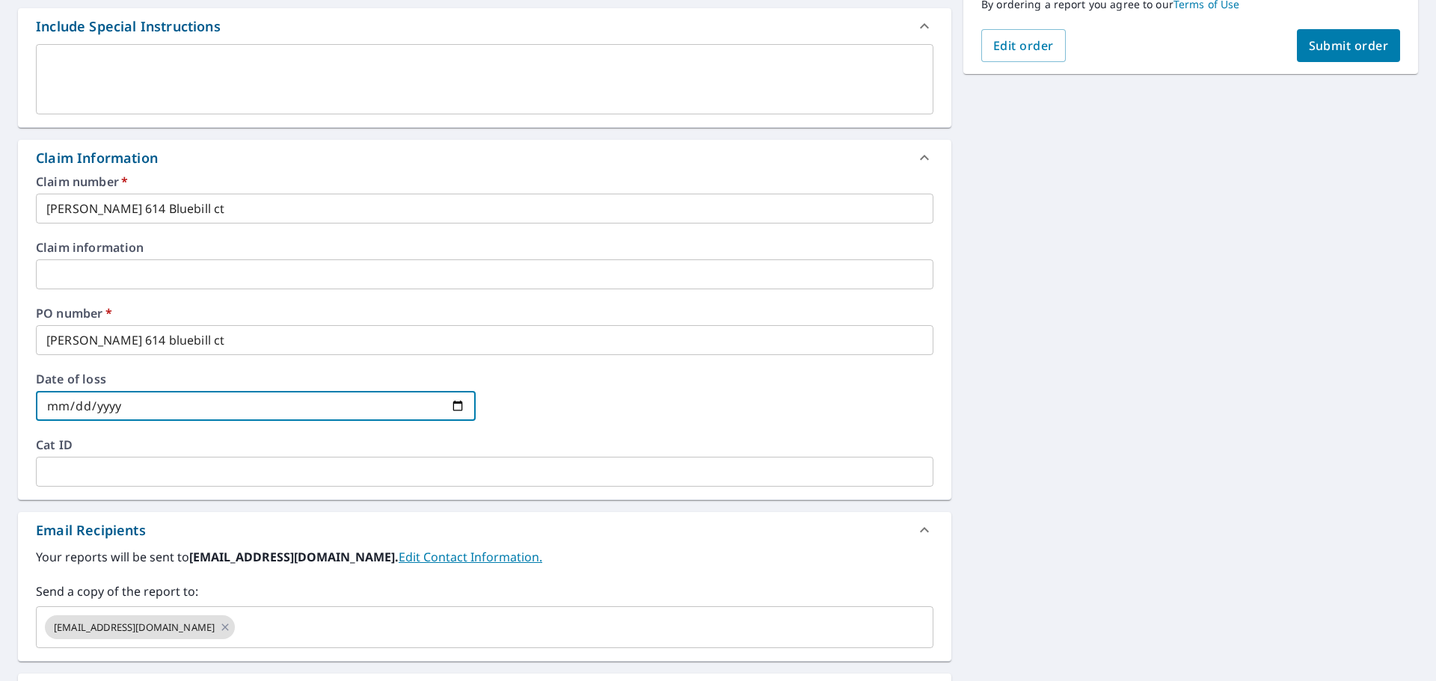
scroll to position [592, 0]
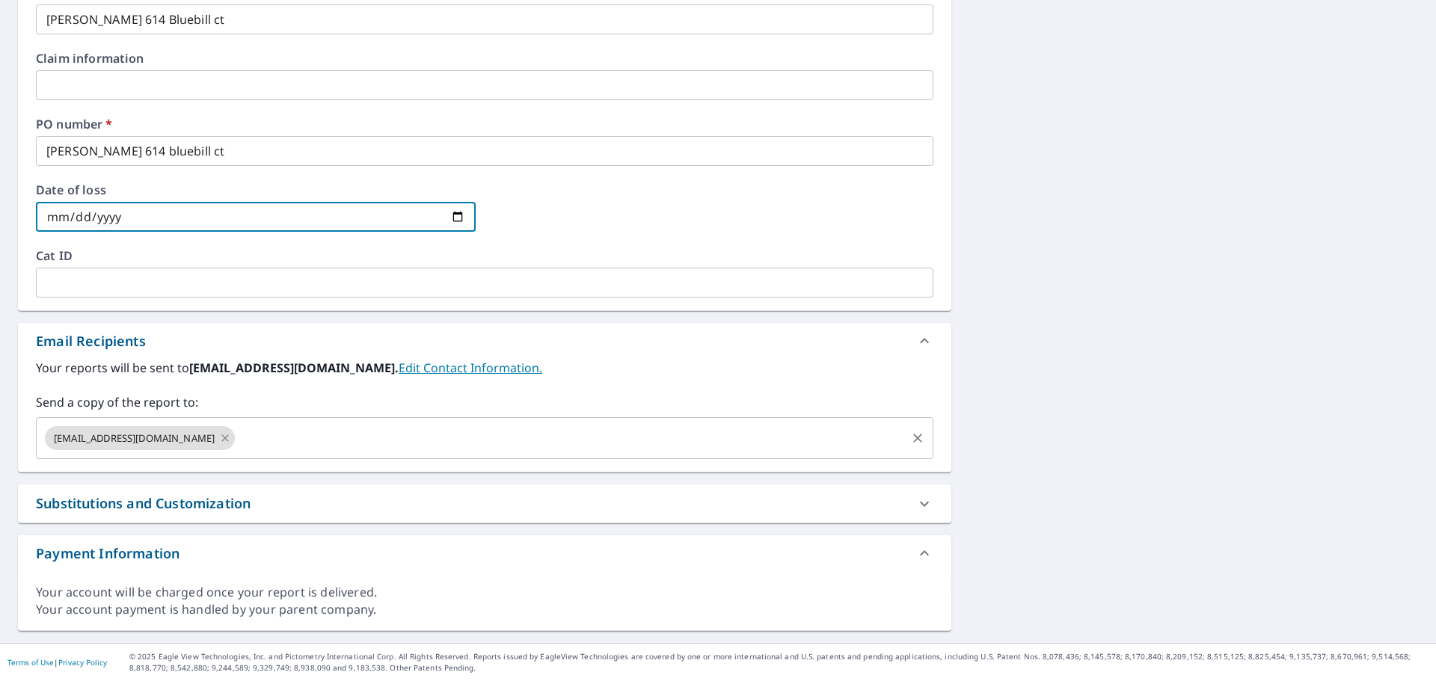
click at [219, 440] on icon at bounding box center [225, 438] width 12 height 16
checkbox input "true"
click at [180, 440] on input "text" at bounding box center [474, 438] width 862 height 28
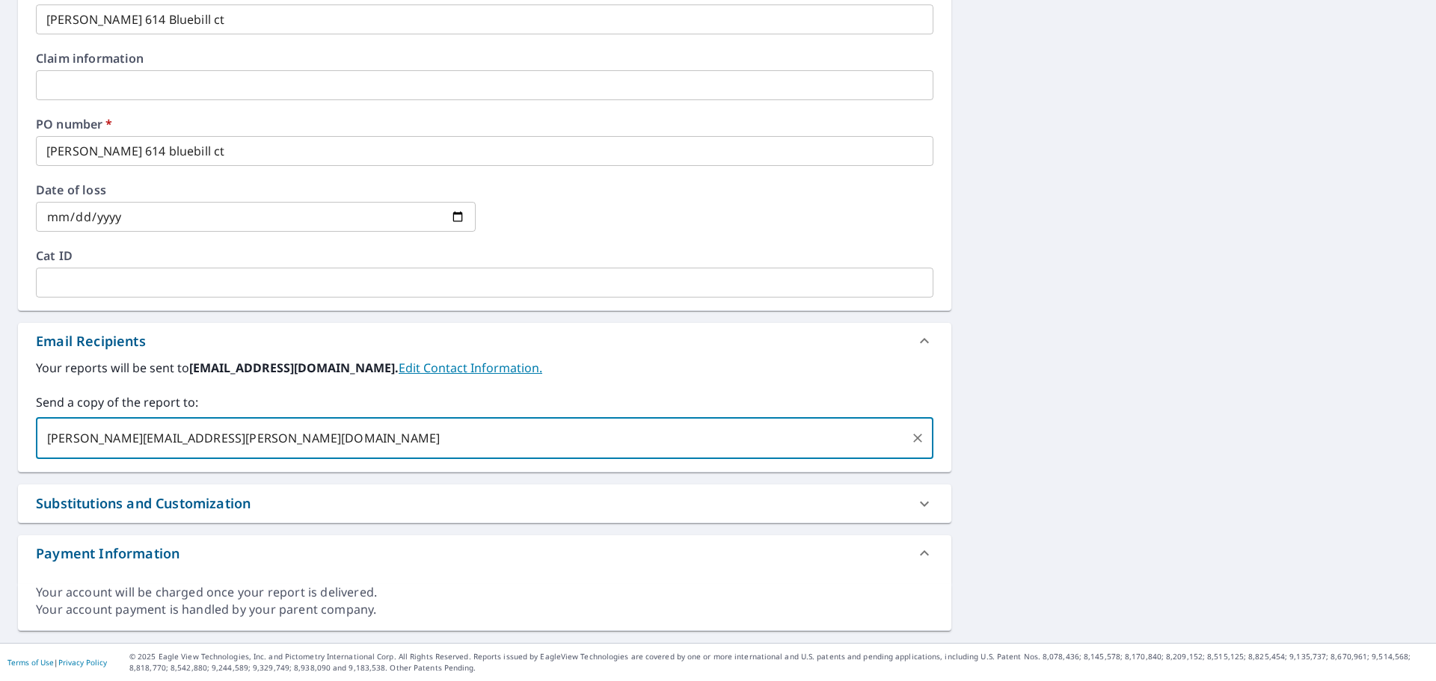
type input "[PERSON_NAME][EMAIL_ADDRESS][PERSON_NAME][DOMAIN_NAME]"
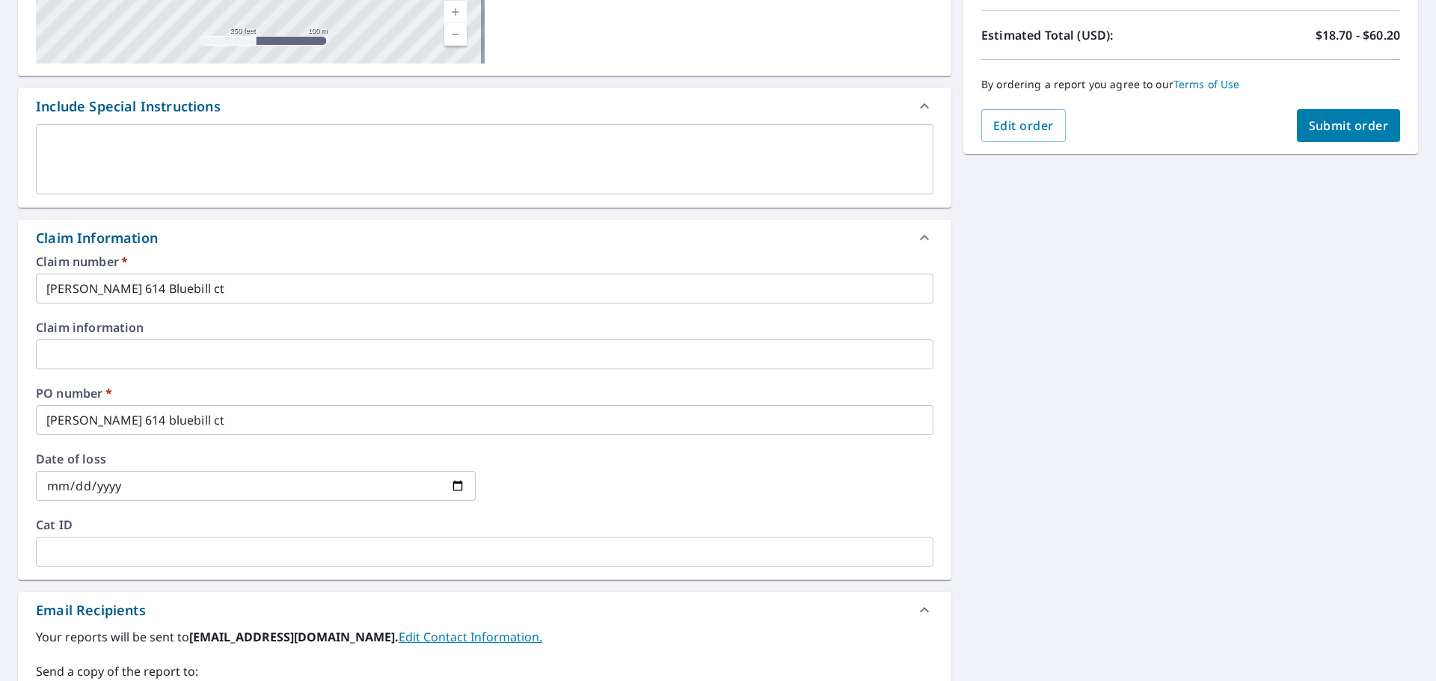
scroll to position [293, 0]
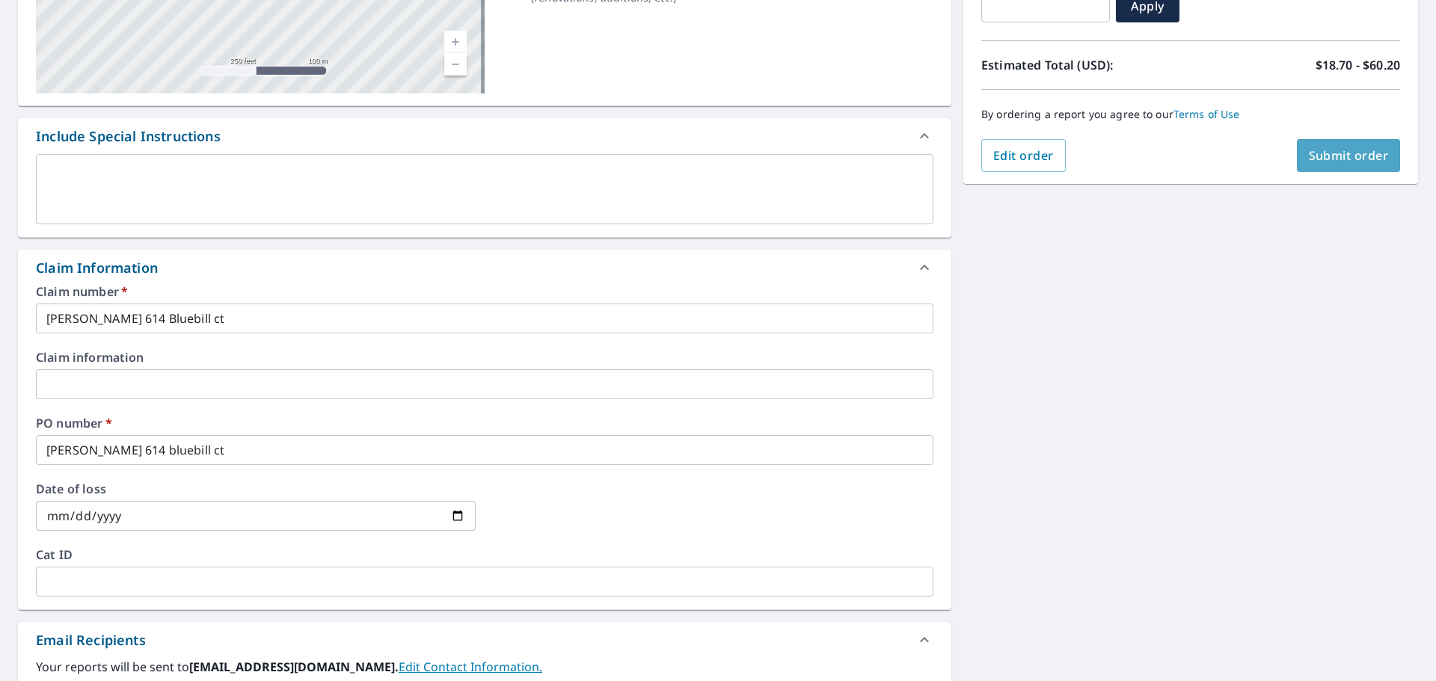
click at [1322, 150] on span "Submit order" at bounding box center [1349, 155] width 80 height 16
checkbox input "true"
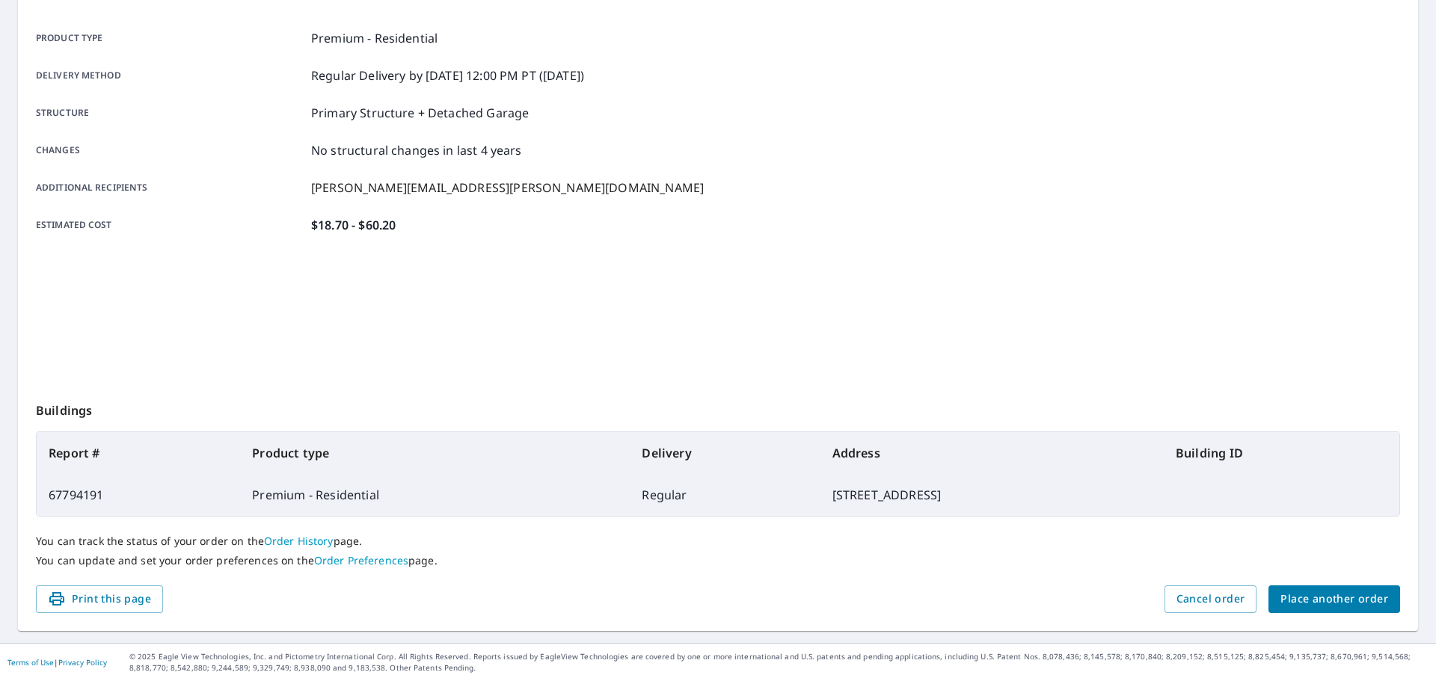
scroll to position [199, 0]
